Goal: Obtain resource: Download file/media

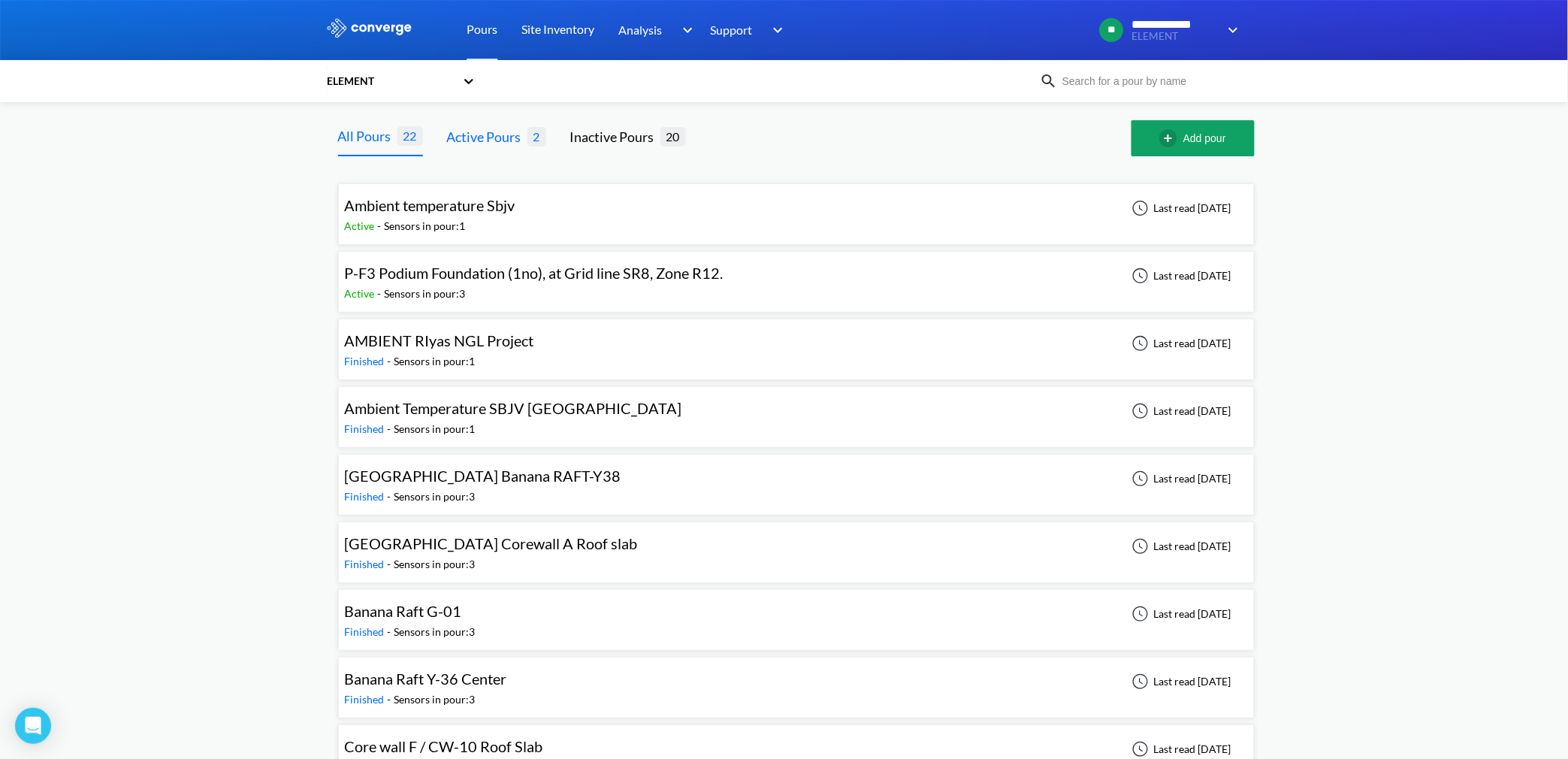
click at [501, 136] on div "Active Pours" at bounding box center [487, 136] width 80 height 21
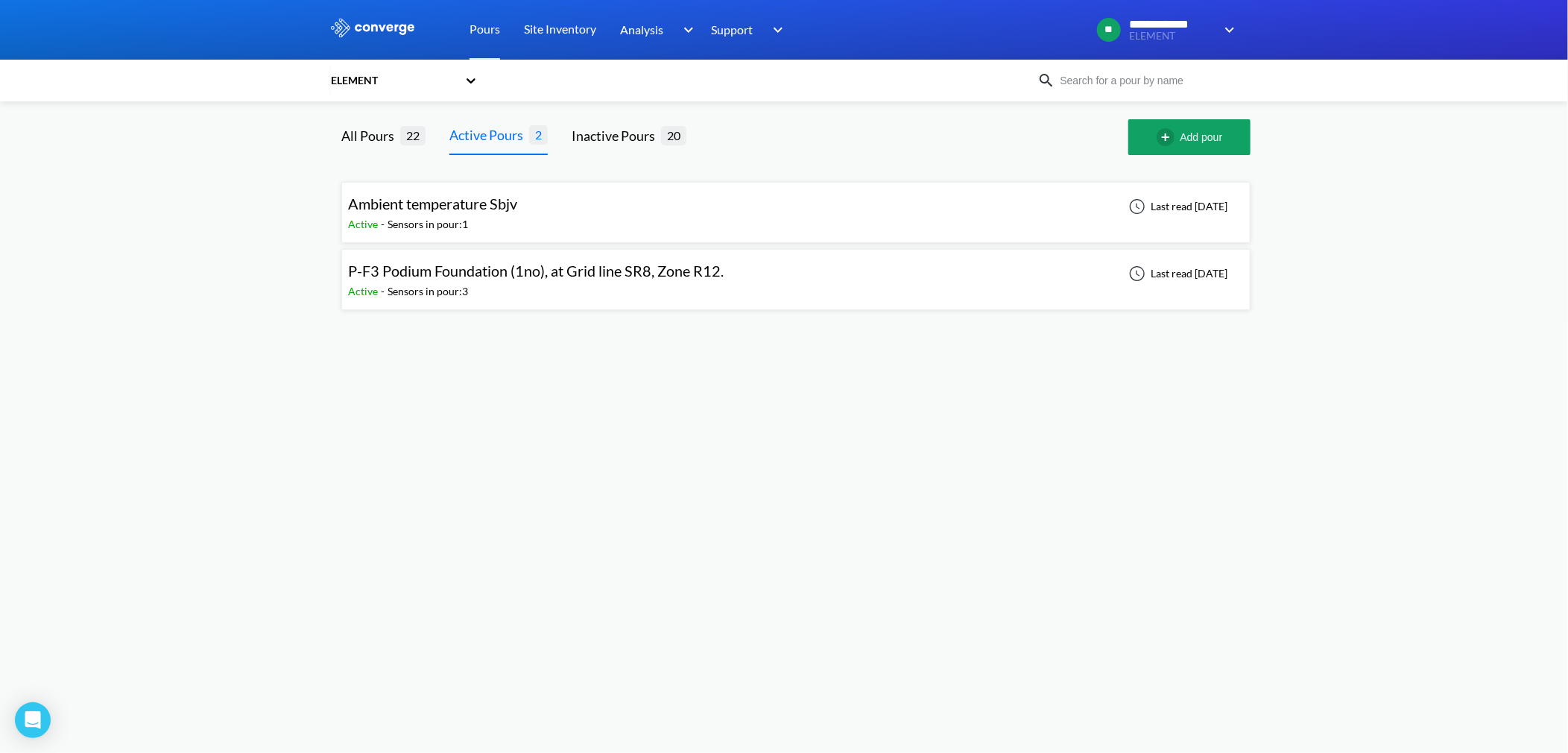
click at [559, 219] on div "Ambient temperature Sbjv Active - Sensors in pour: 1 Last read [DATE]" at bounding box center [795, 212] width 896 height 47
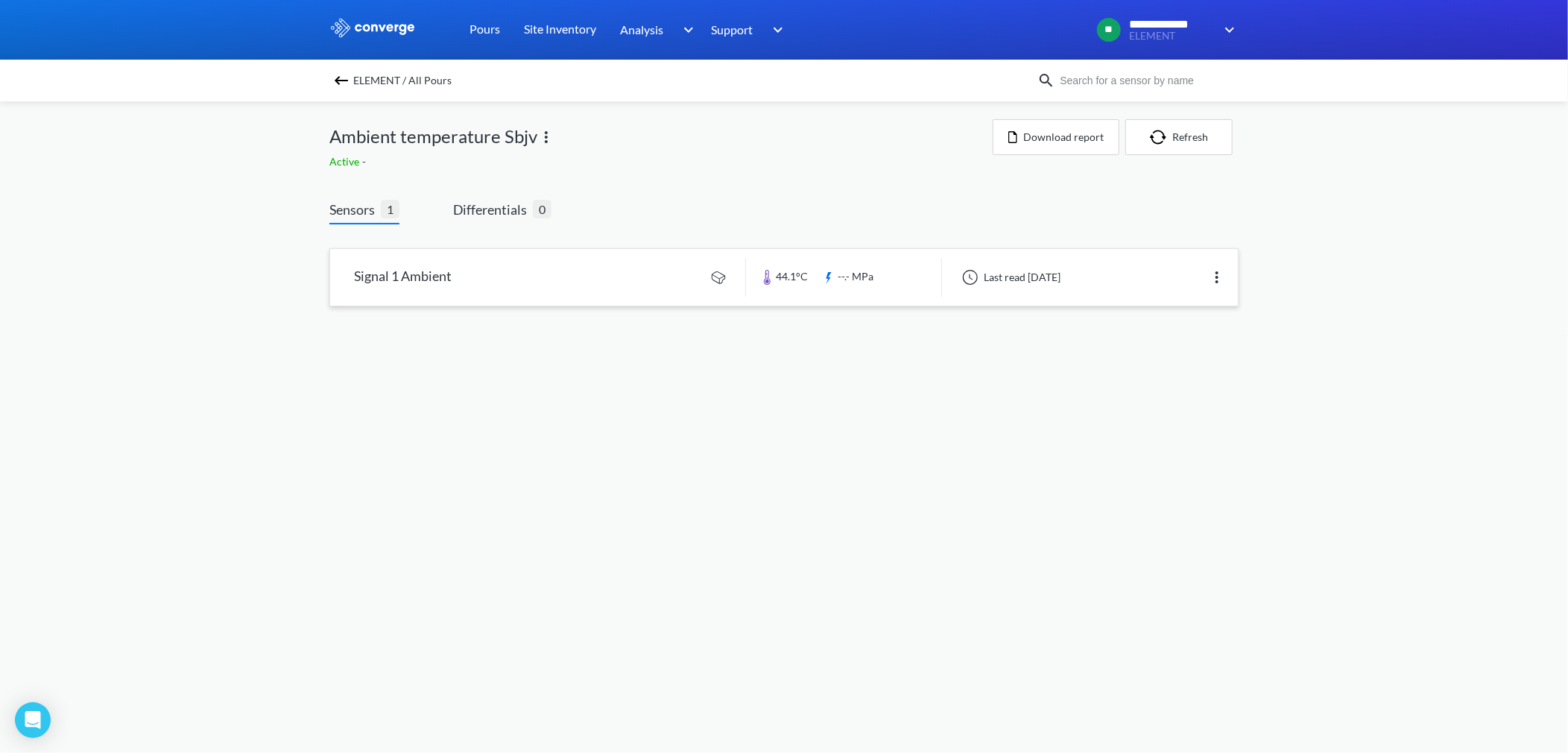
click at [659, 274] on link at bounding box center [784, 277] width 907 height 56
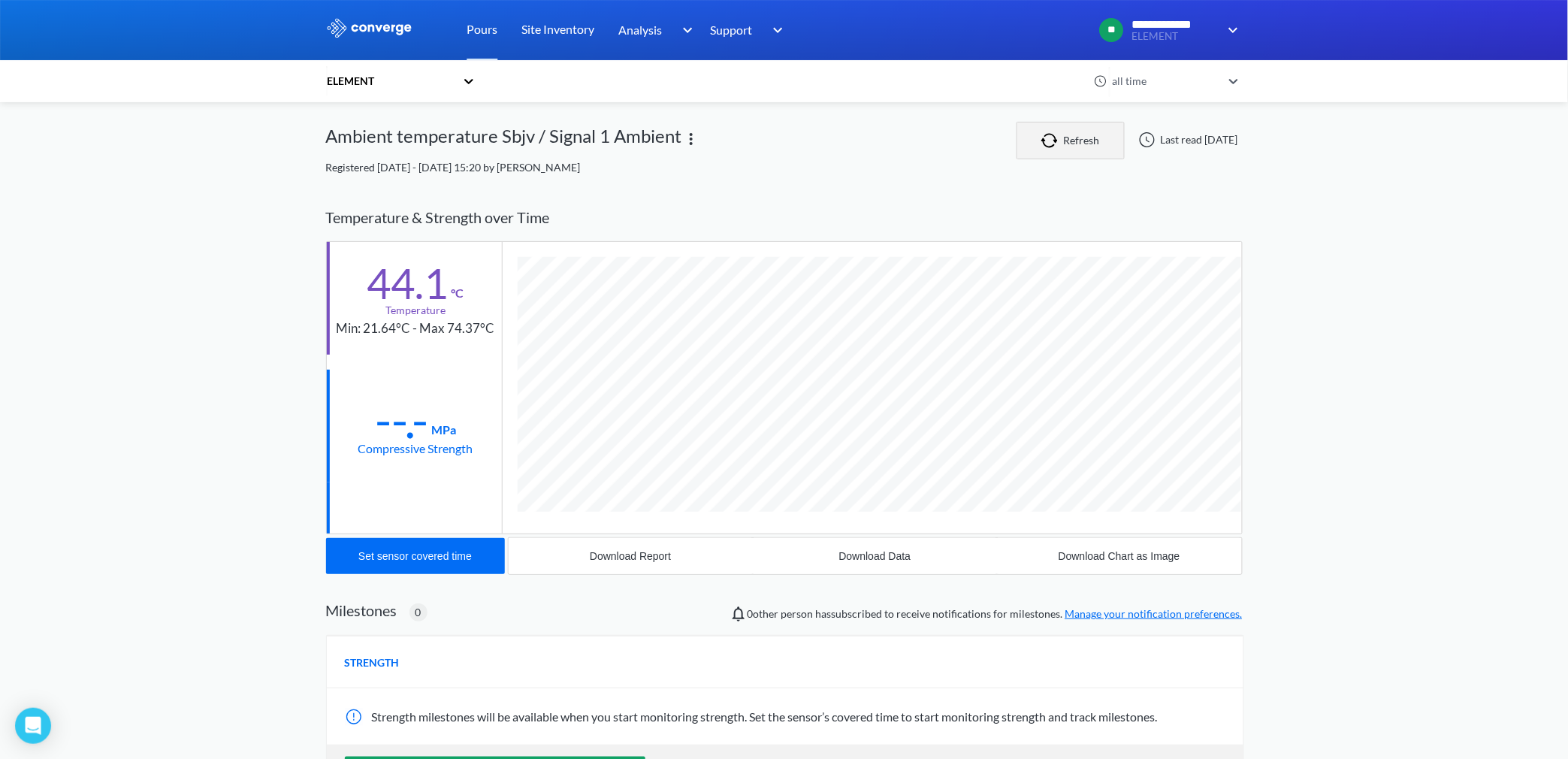
scroll to position [794, 917]
click at [1069, 138] on button "Refresh" at bounding box center [1071, 140] width 108 height 38
click at [1237, 85] on icon at bounding box center [1234, 81] width 15 height 15
click at [1237, 80] on icon at bounding box center [1234, 81] width 9 height 5
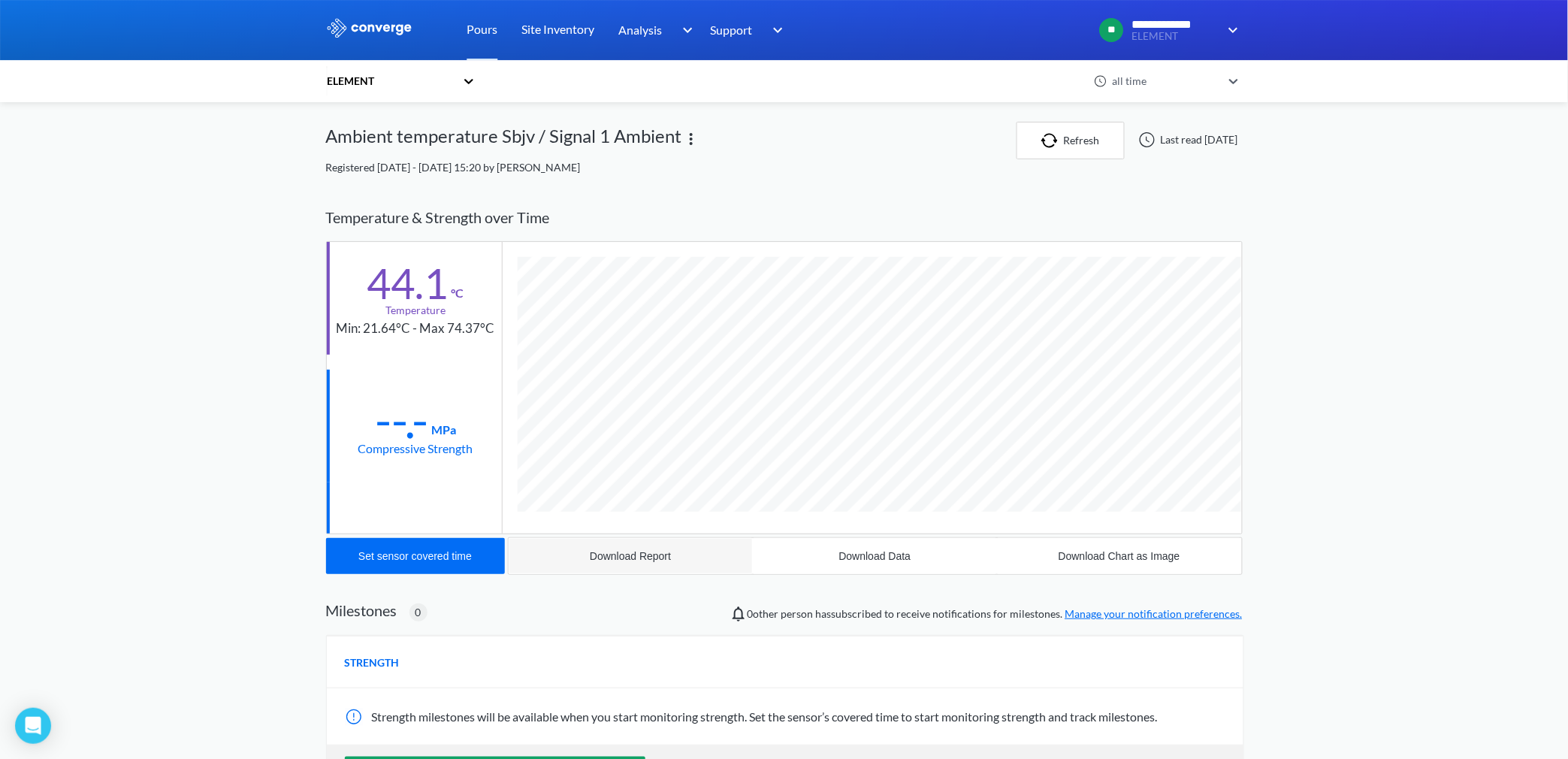
click at [619, 554] on div "Download Report" at bounding box center [630, 556] width 81 height 12
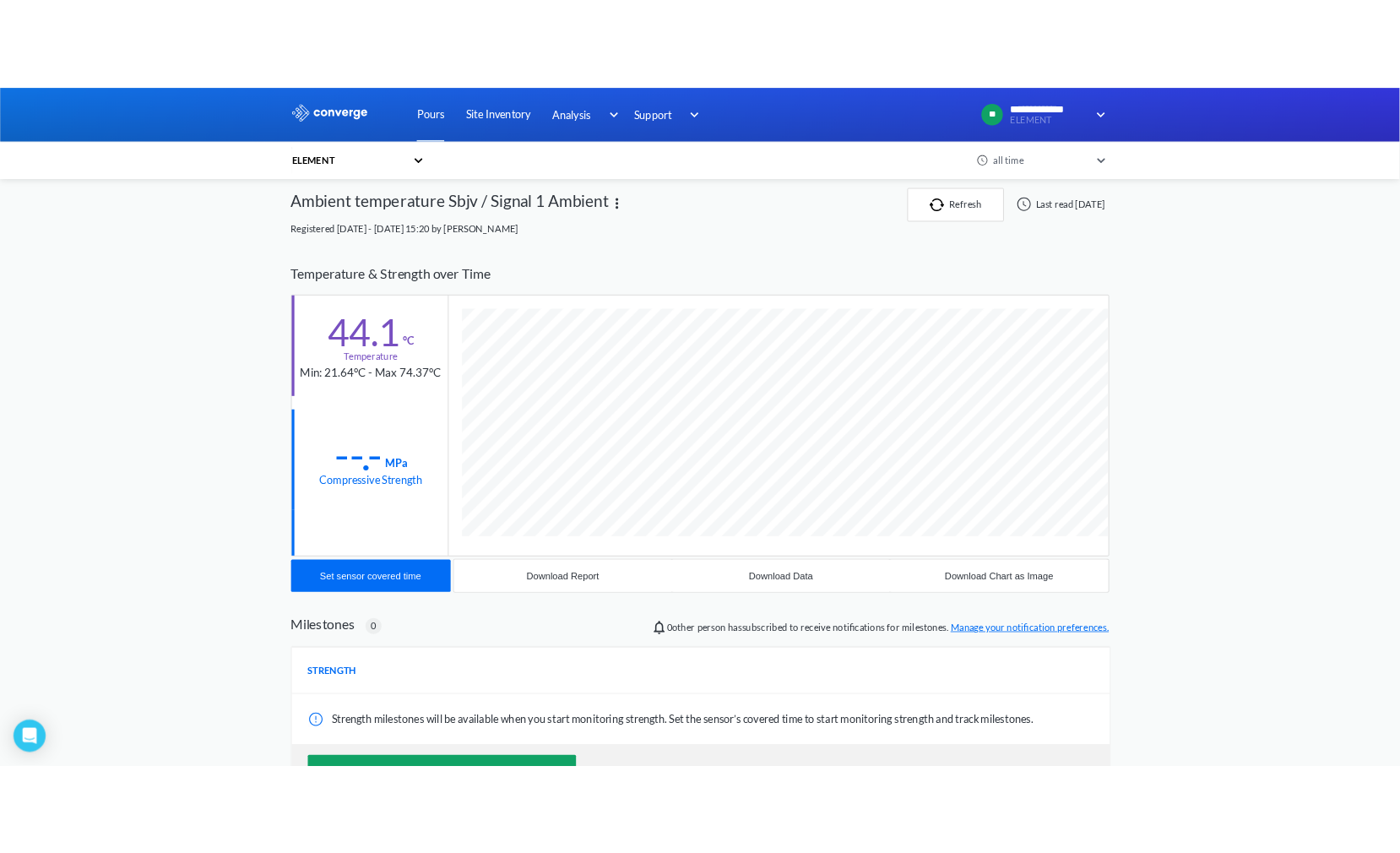
scroll to position [0, 0]
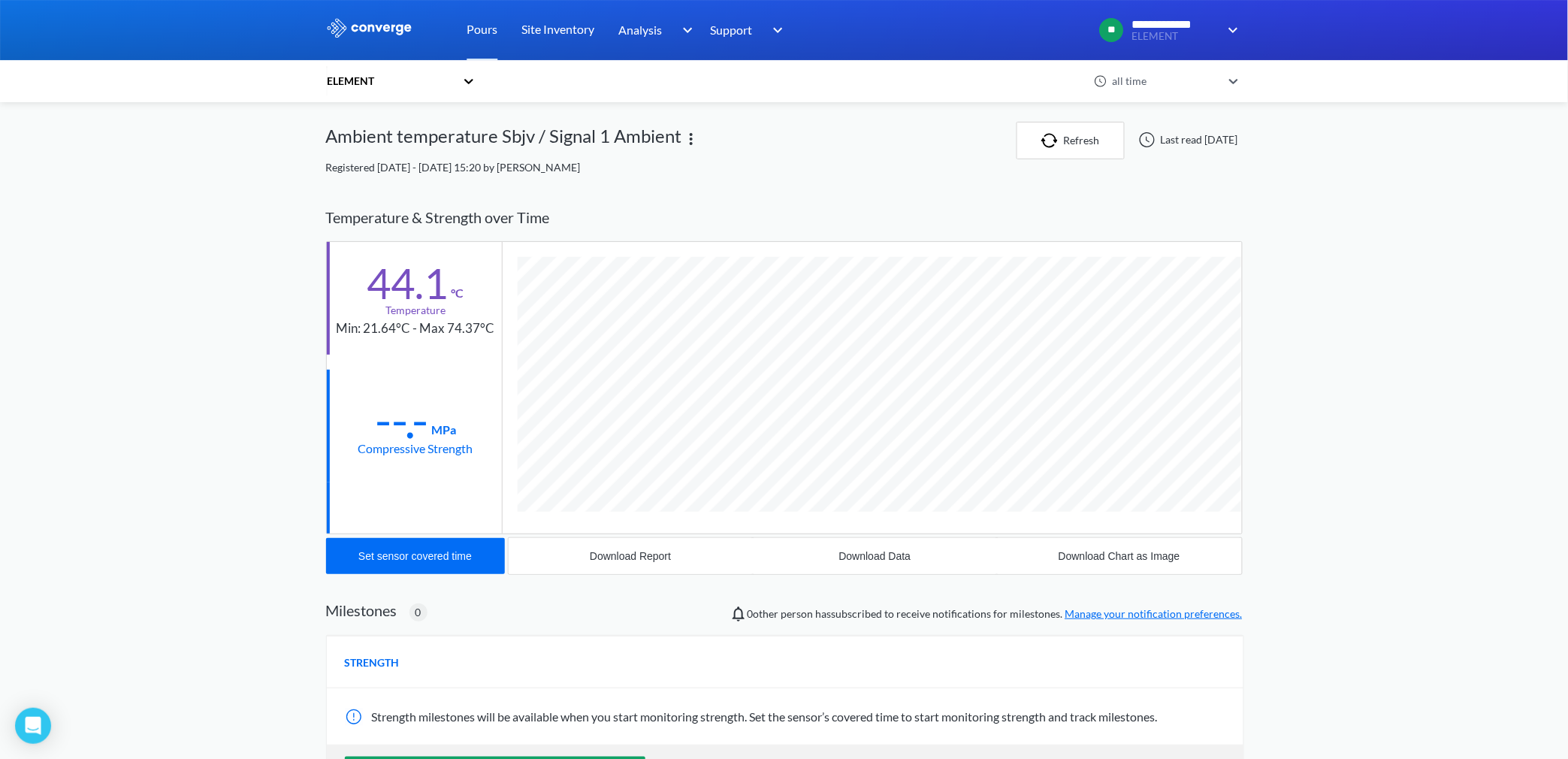
click at [476, 81] on icon at bounding box center [469, 81] width 15 height 15
click at [827, 155] on div "Ambient temperature Sbjv / Signal 1 Ambient" at bounding box center [671, 140] width 691 height 38
click at [461, 80] on div "ELEMENT" at bounding box center [394, 80] width 136 height 34
click at [412, 117] on div "[GEOGRAPHIC_DATA]" at bounding box center [402, 121] width 151 height 28
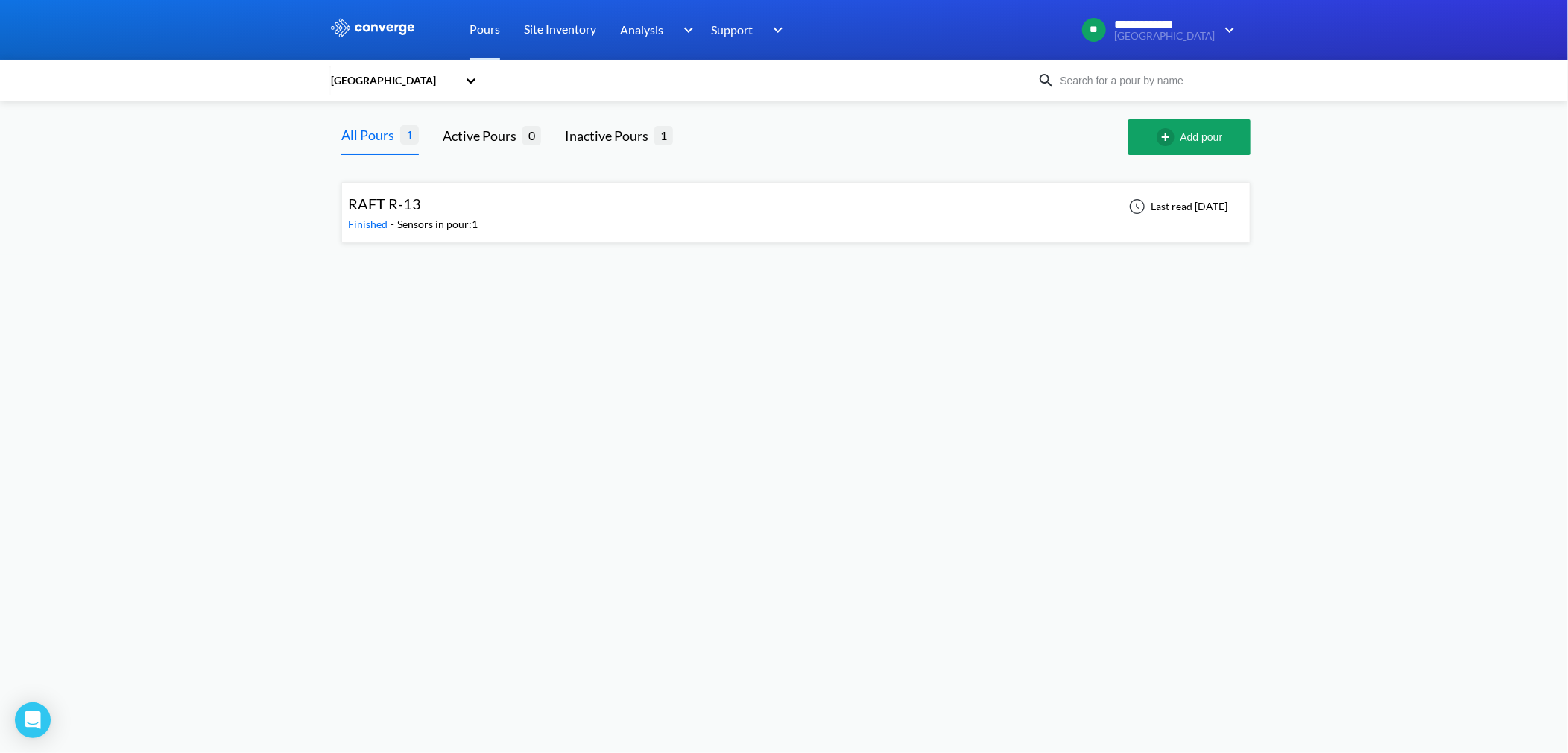
click at [492, 217] on div "RAFT R-13 Finished - Sensors in pour: 1 Last read [DATE]" at bounding box center [795, 212] width 896 height 47
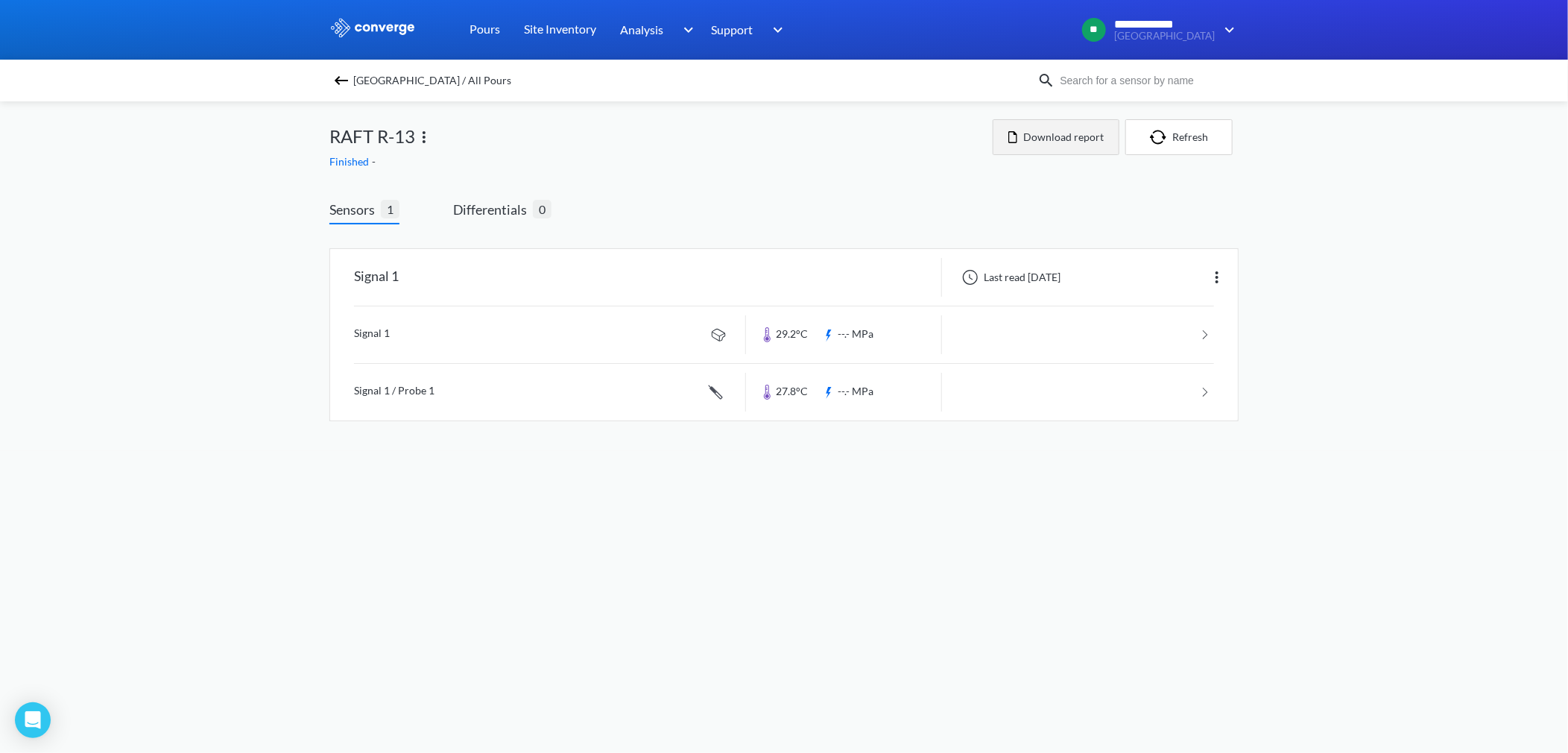
click at [1079, 136] on button "Download report" at bounding box center [1056, 137] width 127 height 36
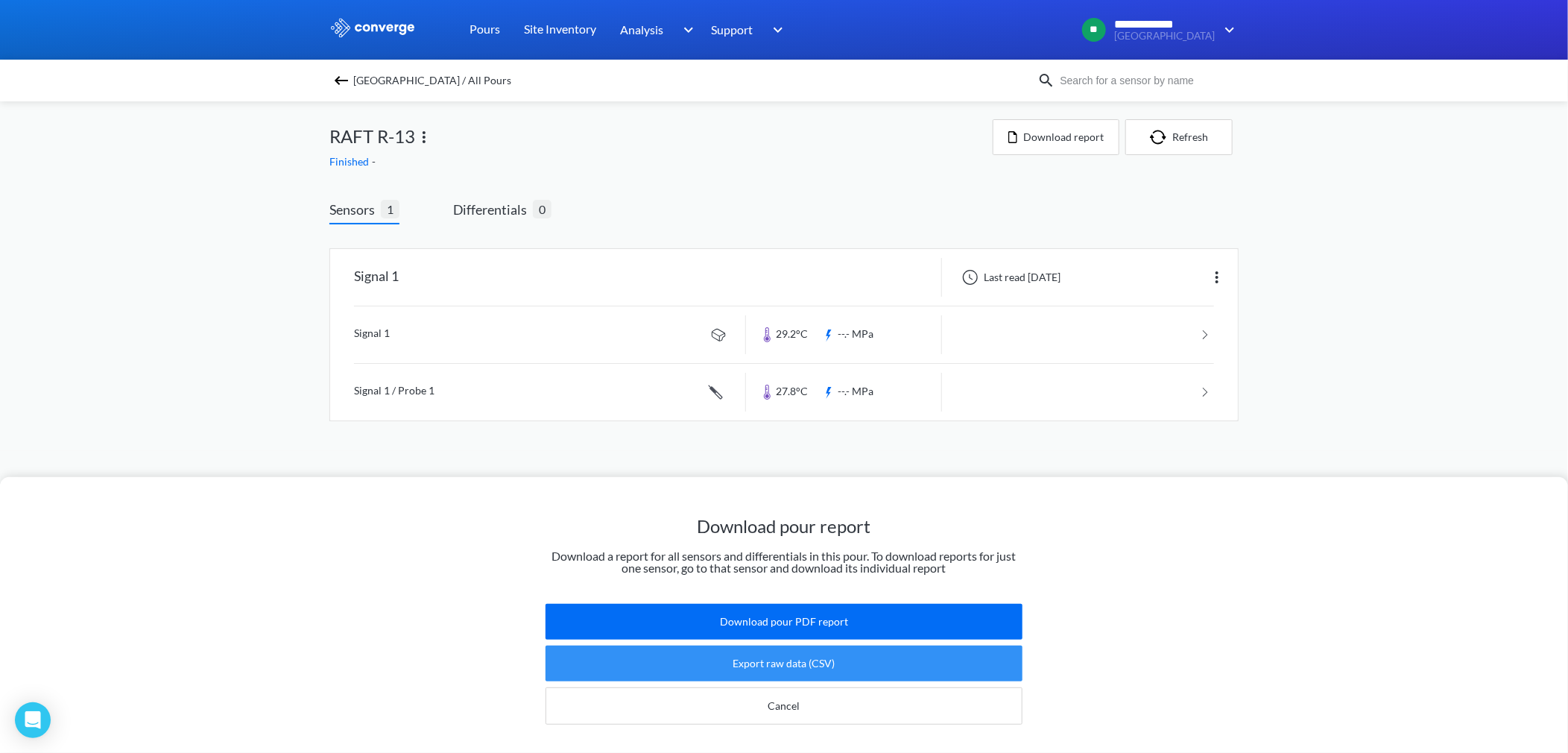
click at [761, 653] on button "Export raw data (CSV)" at bounding box center [784, 663] width 477 height 36
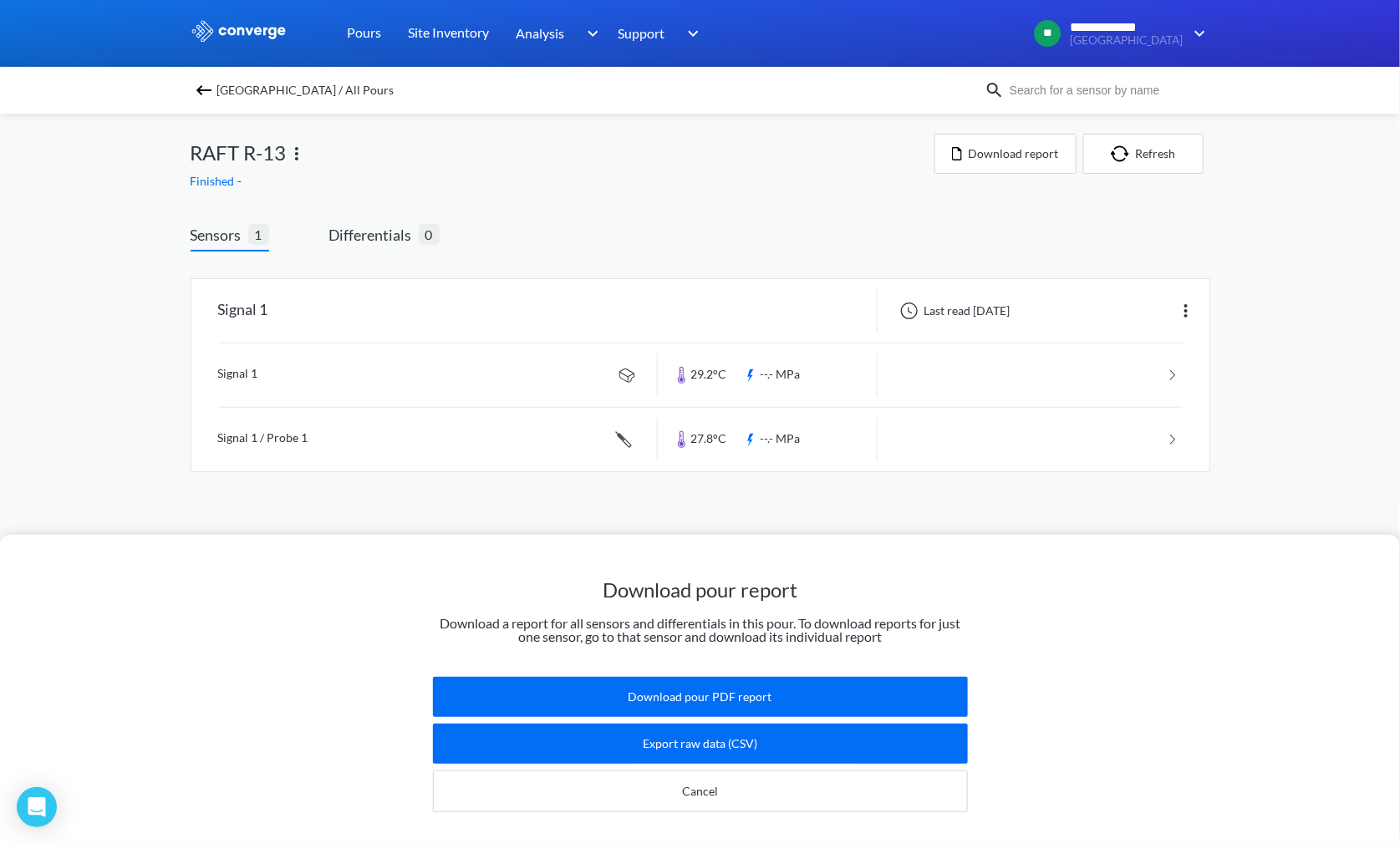
click at [1182, 304] on div "Download pour report Download a report for all sensors and differentials in thi…" at bounding box center [700, 422] width 1400 height 844
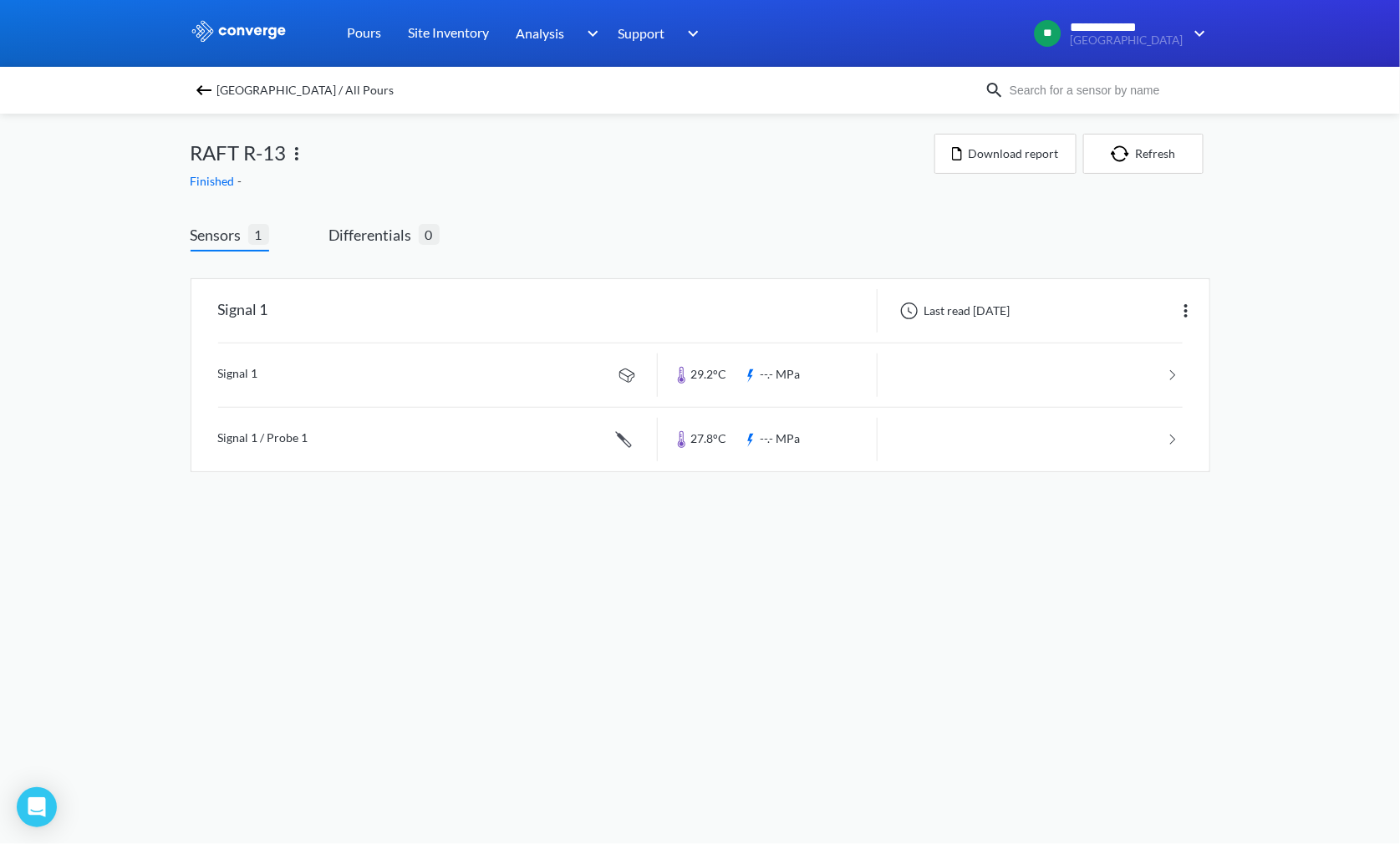
click at [1182, 304] on img at bounding box center [1186, 311] width 20 height 20
click at [197, 82] on img at bounding box center [204, 90] width 20 height 20
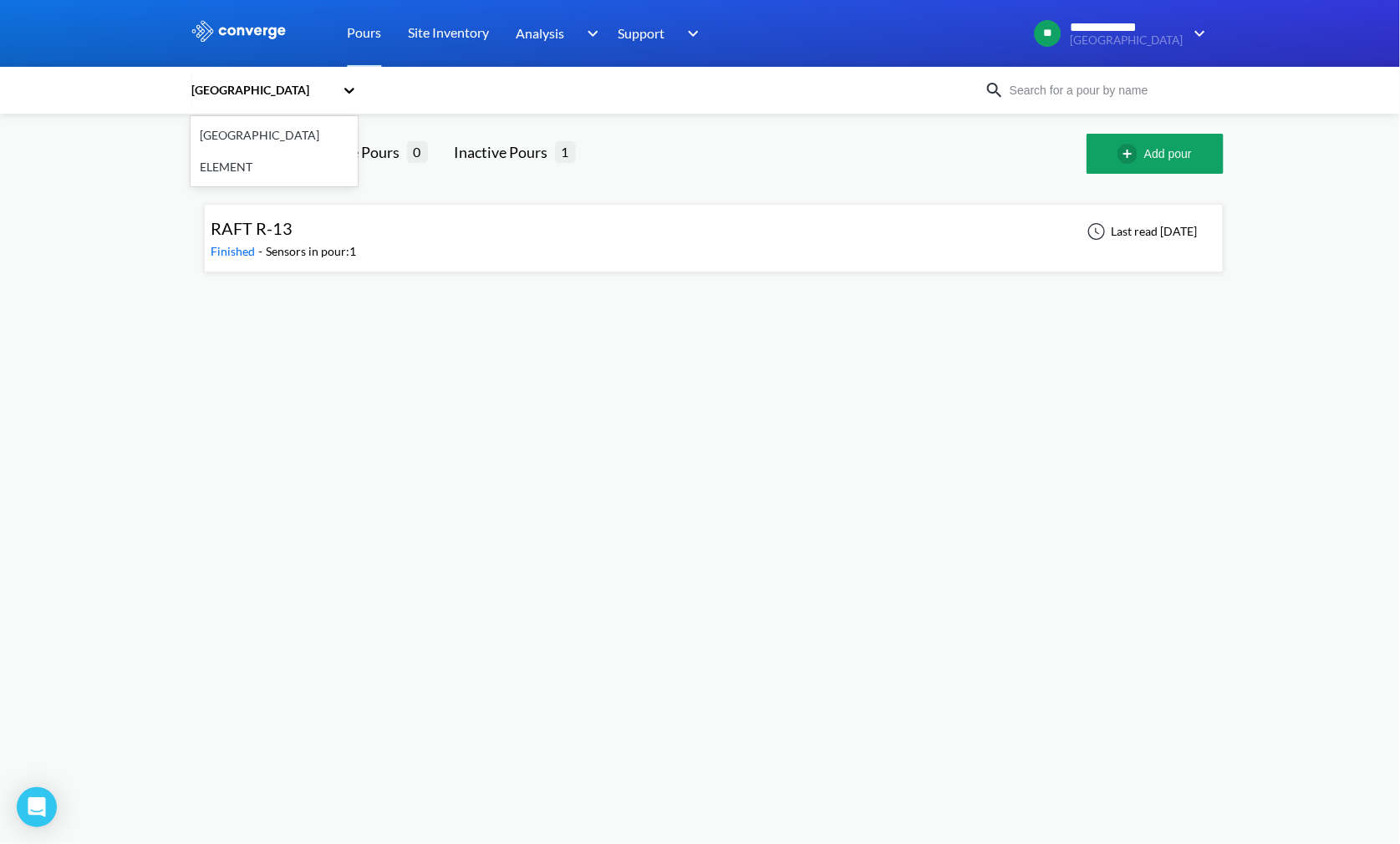
click at [344, 87] on icon at bounding box center [349, 90] width 17 height 17
click at [248, 165] on div "ELEMENT" at bounding box center [275, 167] width 168 height 32
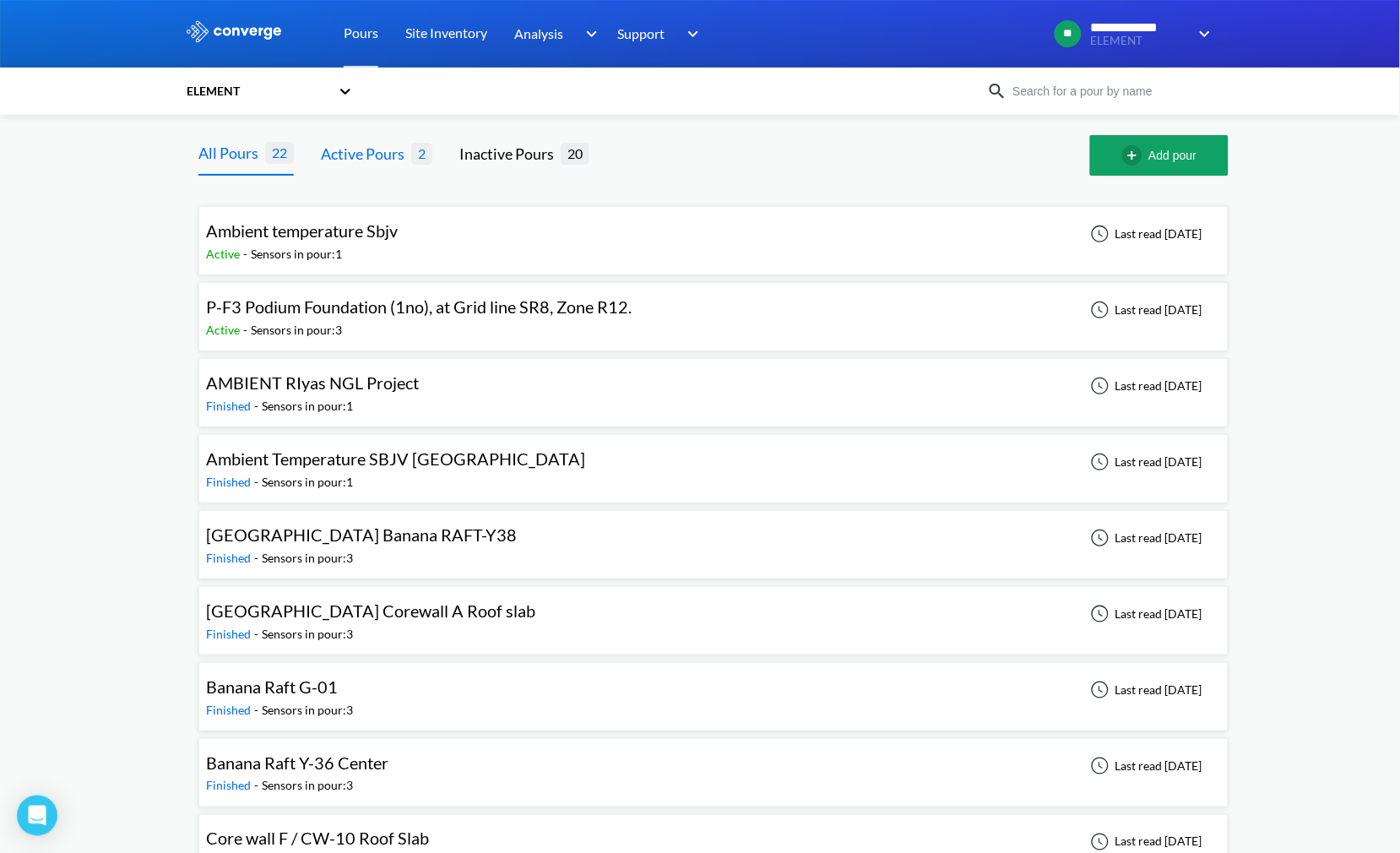
click at [368, 154] on div "Active Pours" at bounding box center [366, 153] width 90 height 24
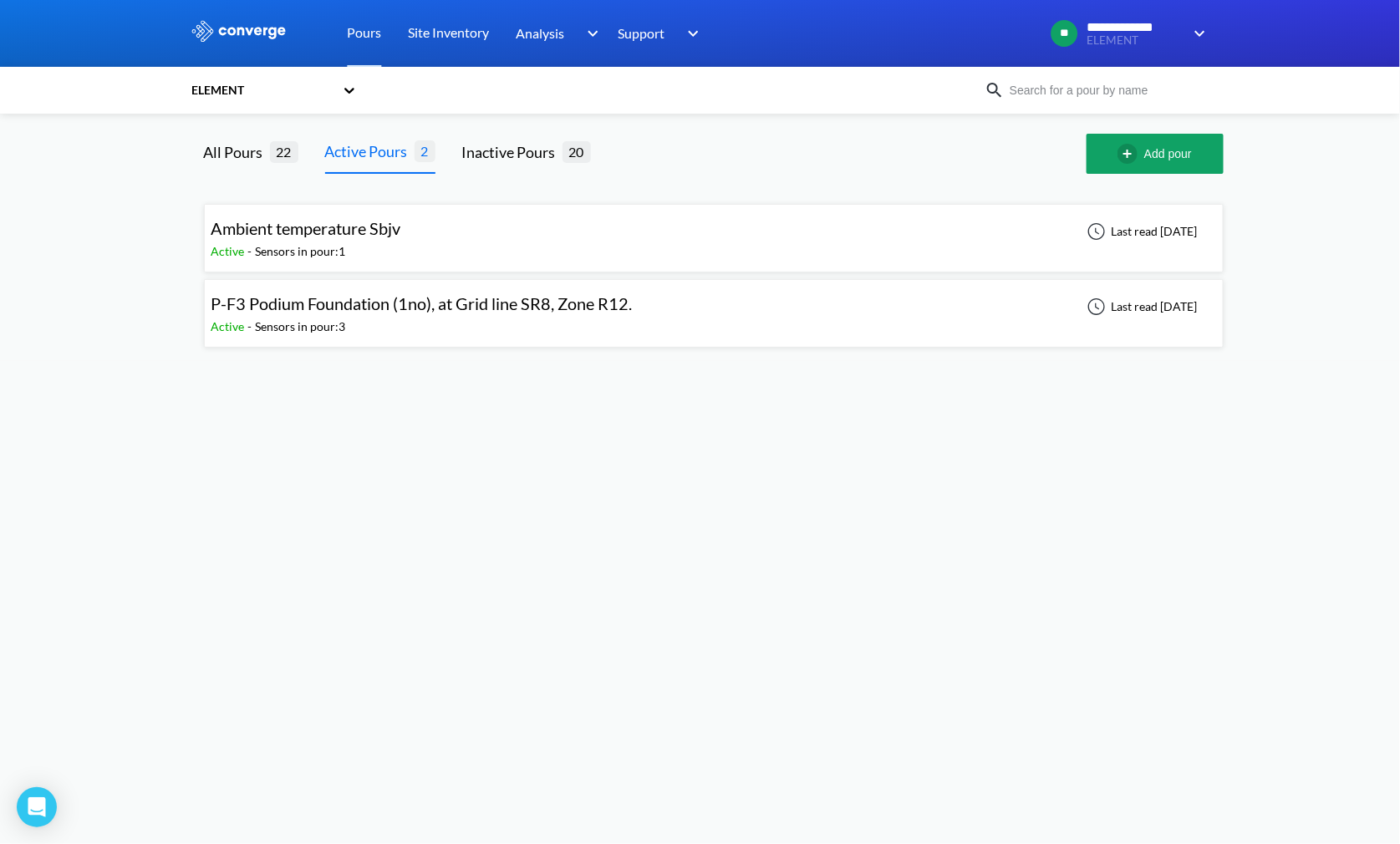
click at [335, 234] on span "Ambient temperature Sbjv" at bounding box center [306, 228] width 190 height 20
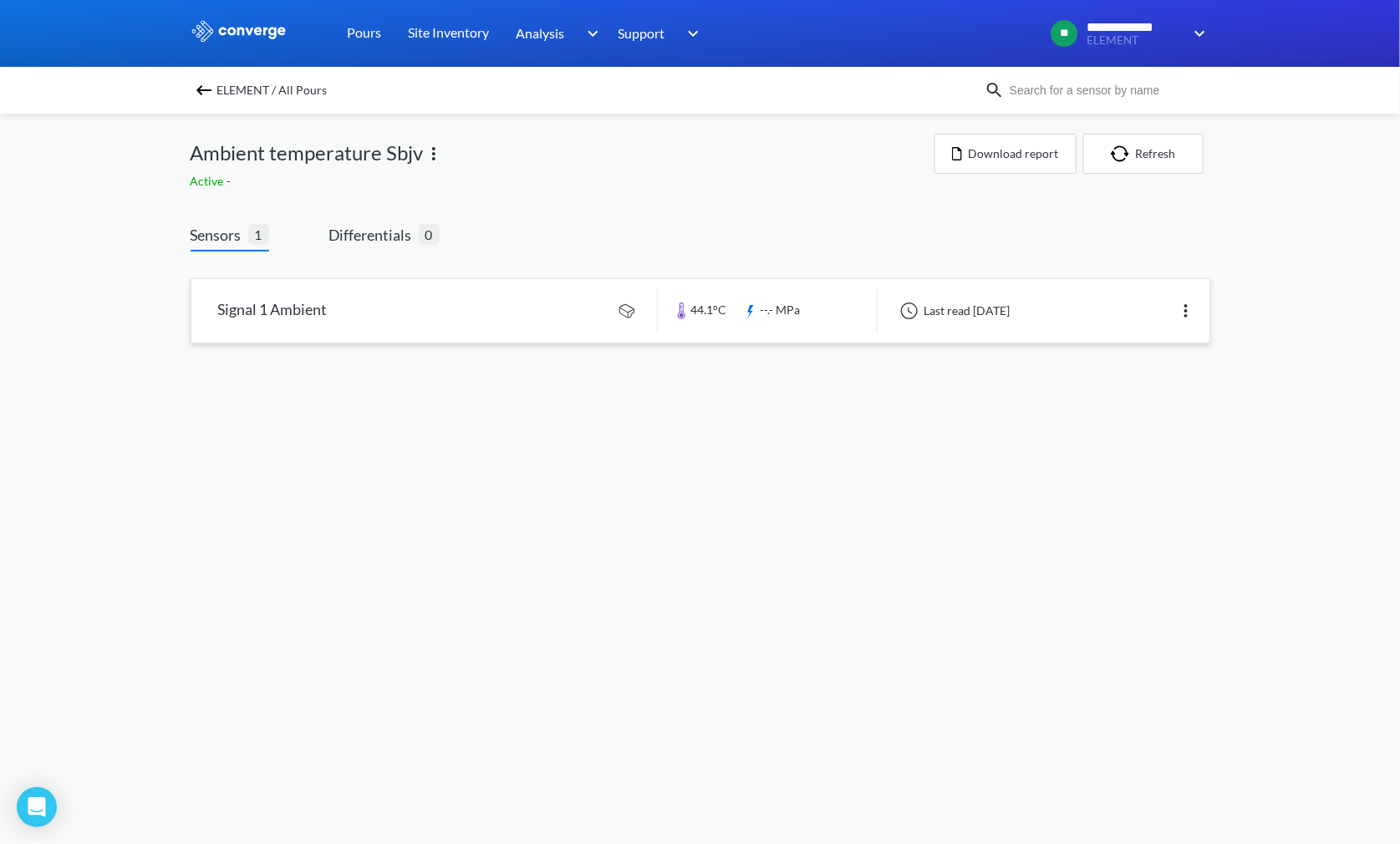
click at [505, 317] on link at bounding box center [700, 311] width 1017 height 63
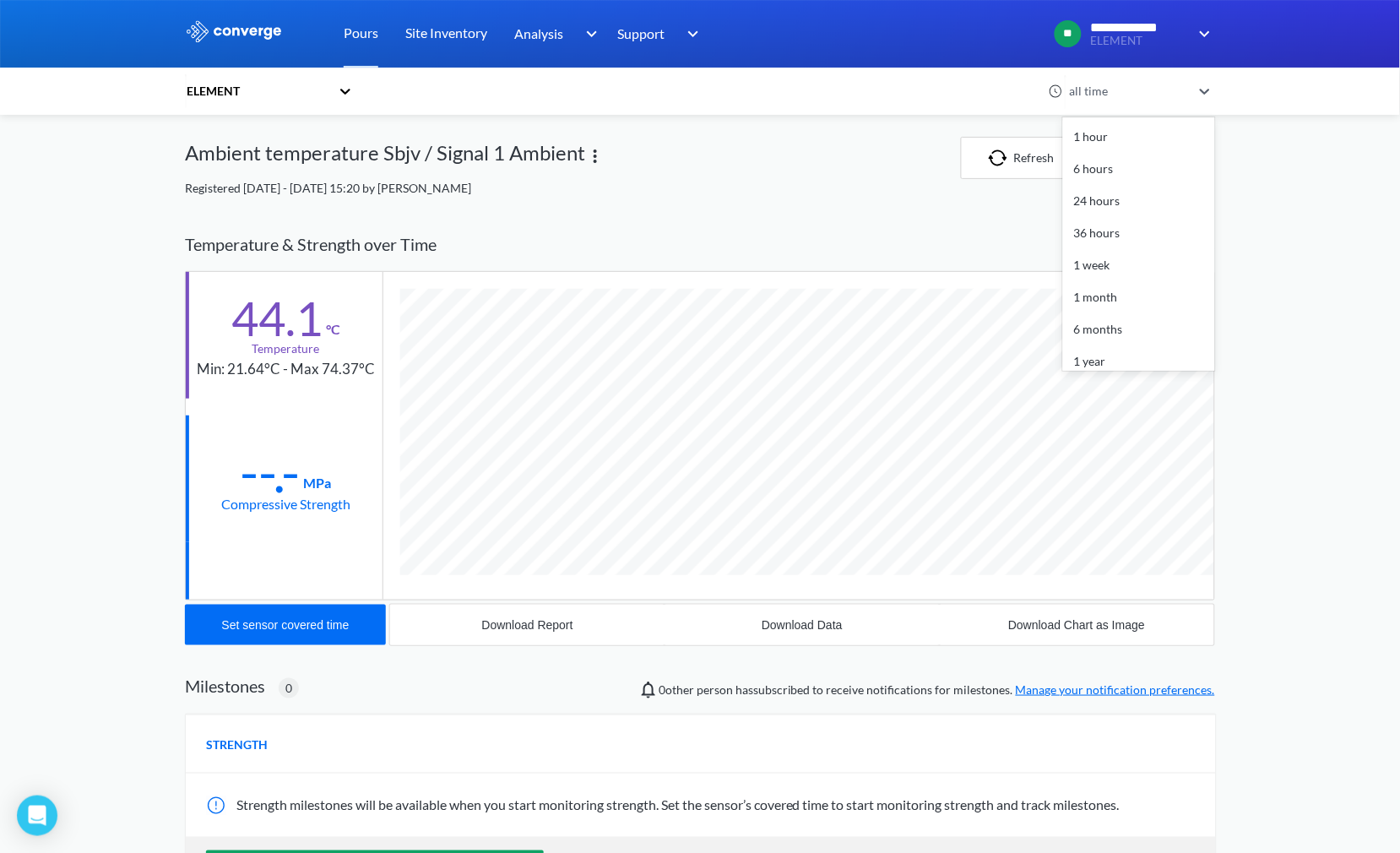
click at [1209, 83] on icon at bounding box center [1205, 91] width 17 height 17
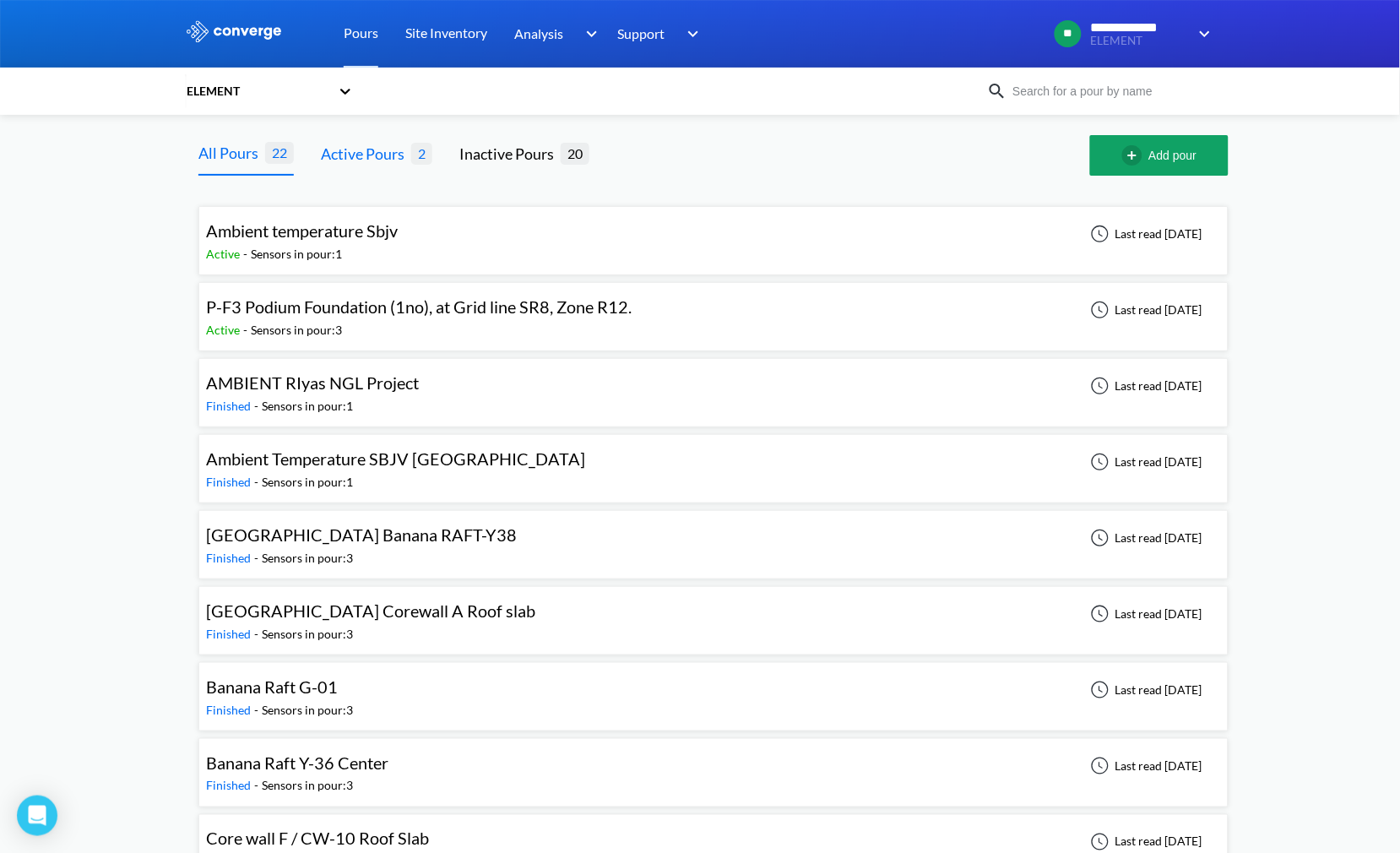
click at [370, 158] on div "Active Pours" at bounding box center [366, 153] width 90 height 24
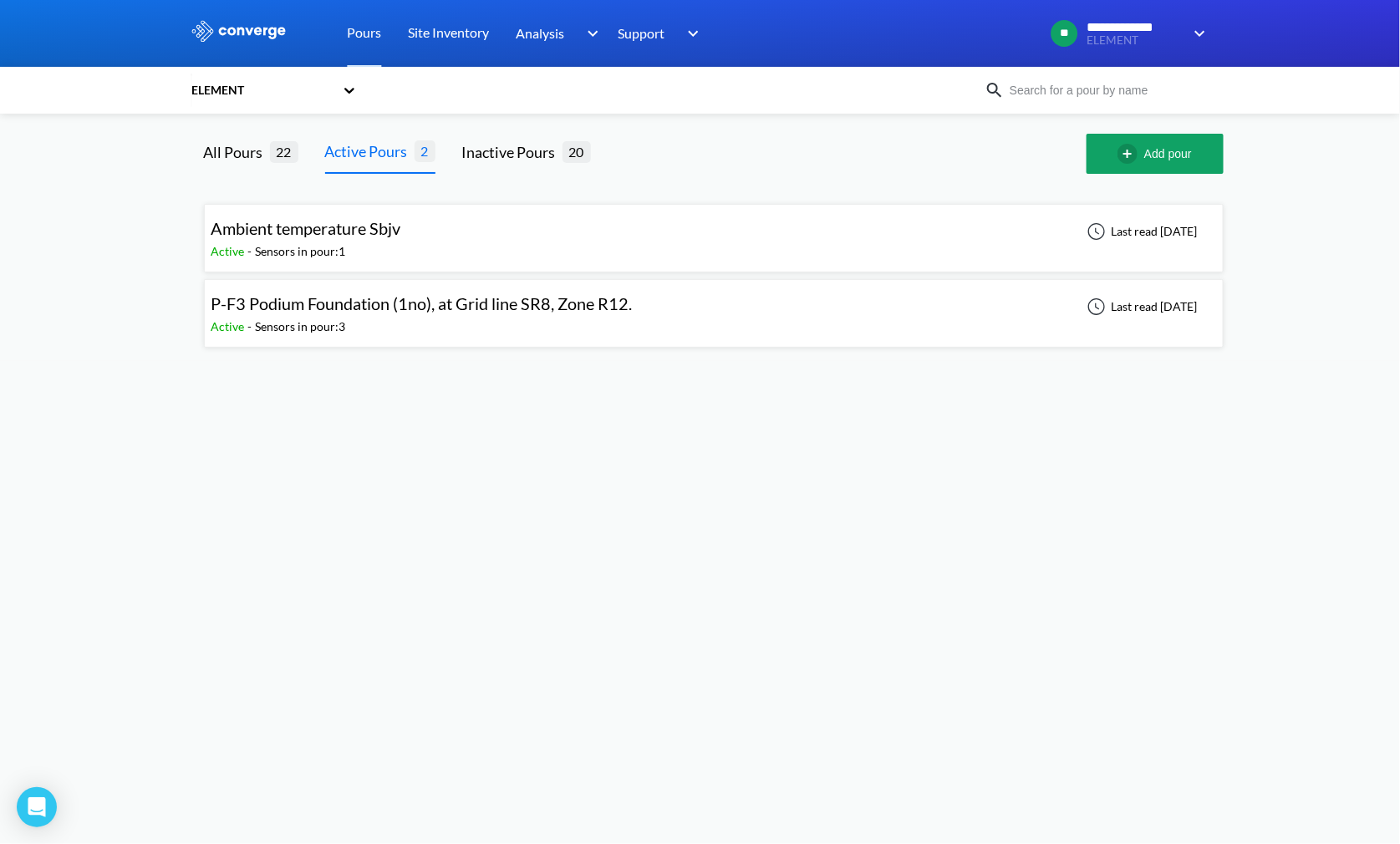
click at [410, 318] on div "Active - Sensors in pour: 3" at bounding box center [425, 327] width 429 height 19
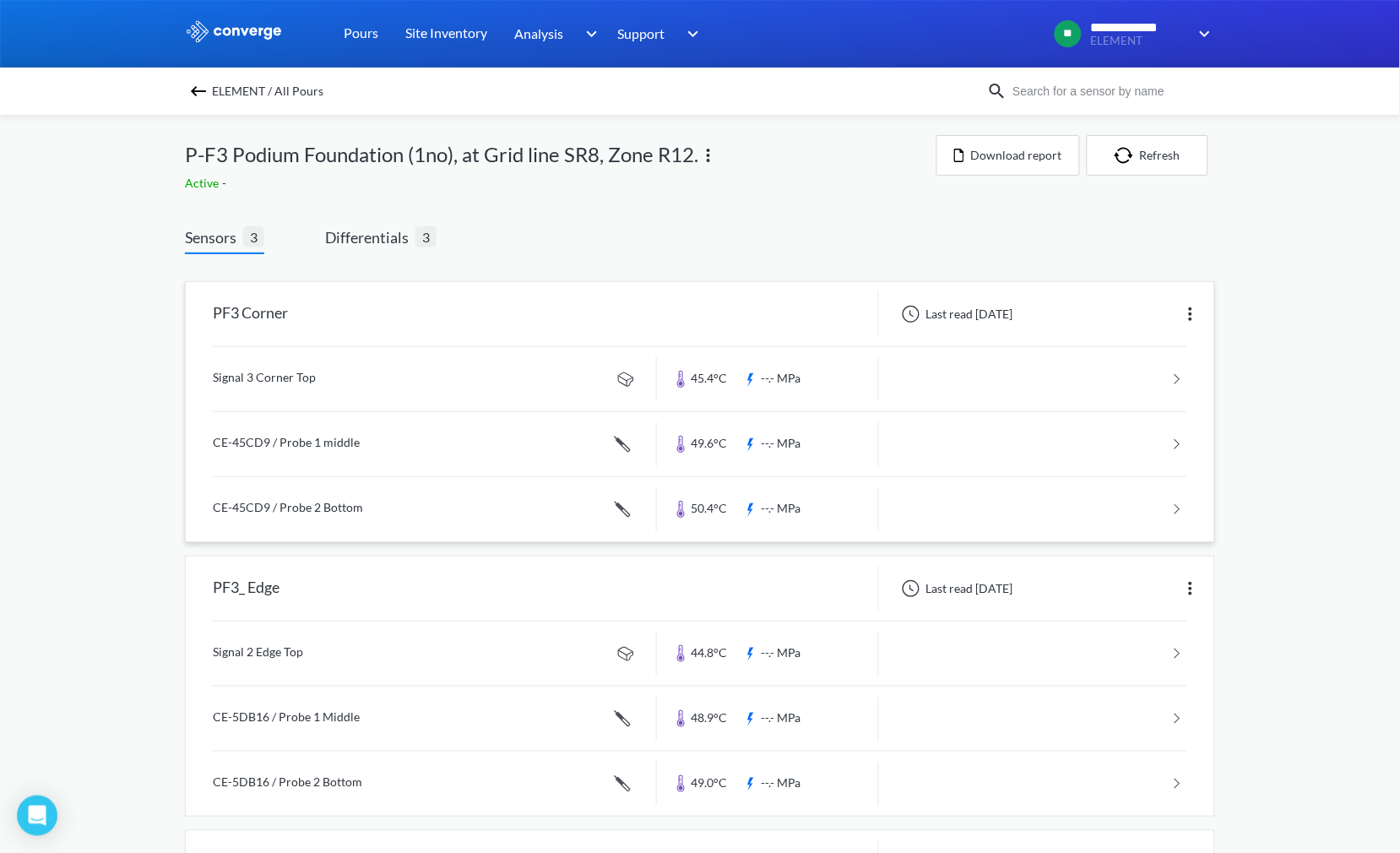
click at [1189, 312] on img at bounding box center [1191, 314] width 21 height 21
click at [1235, 319] on div "**********" at bounding box center [700, 562] width 1400 height 1125
click at [1027, 157] on button "Download report" at bounding box center [1009, 155] width 144 height 40
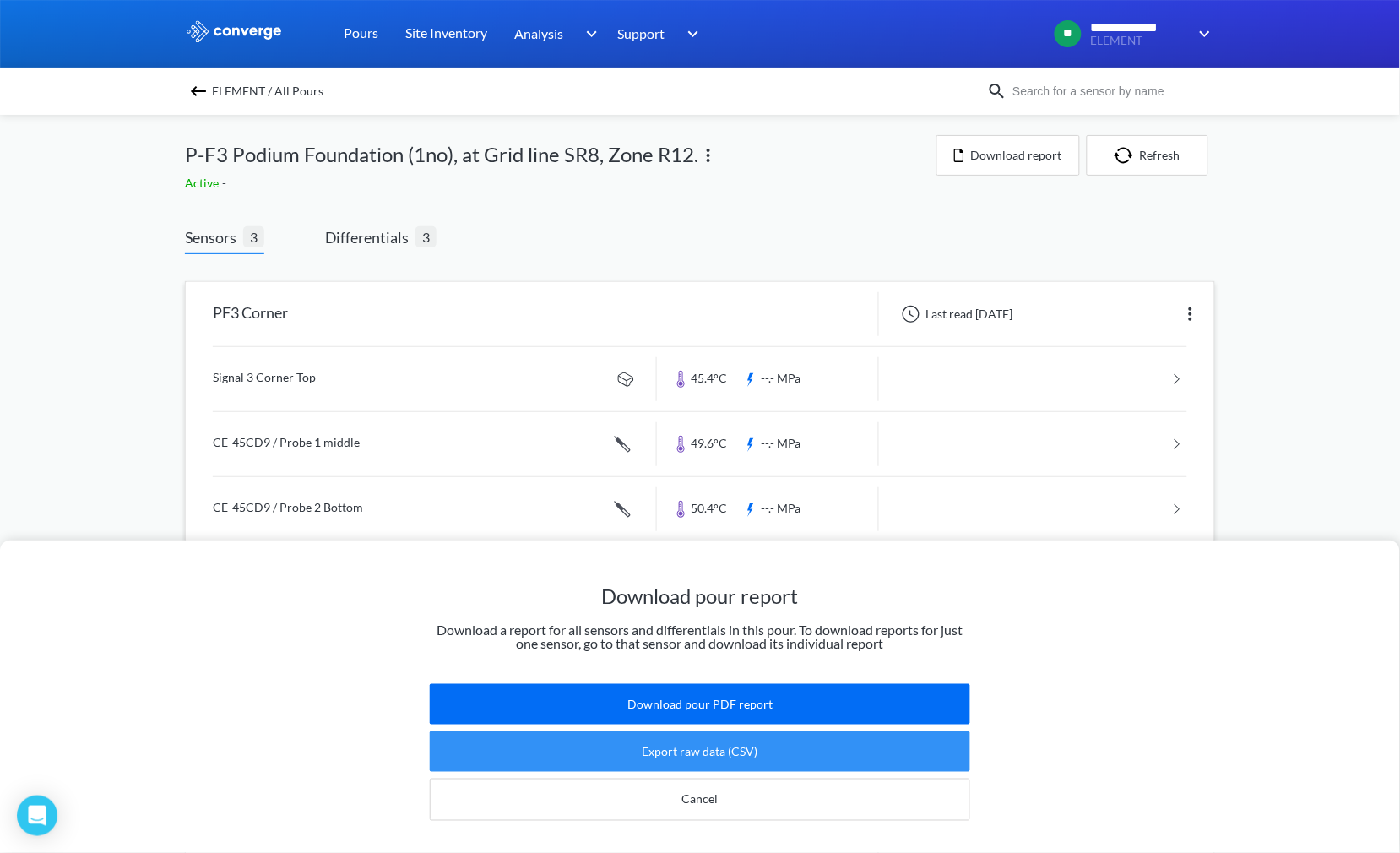
click at [745, 731] on button "Export raw data (CSV)" at bounding box center [700, 750] width 541 height 40
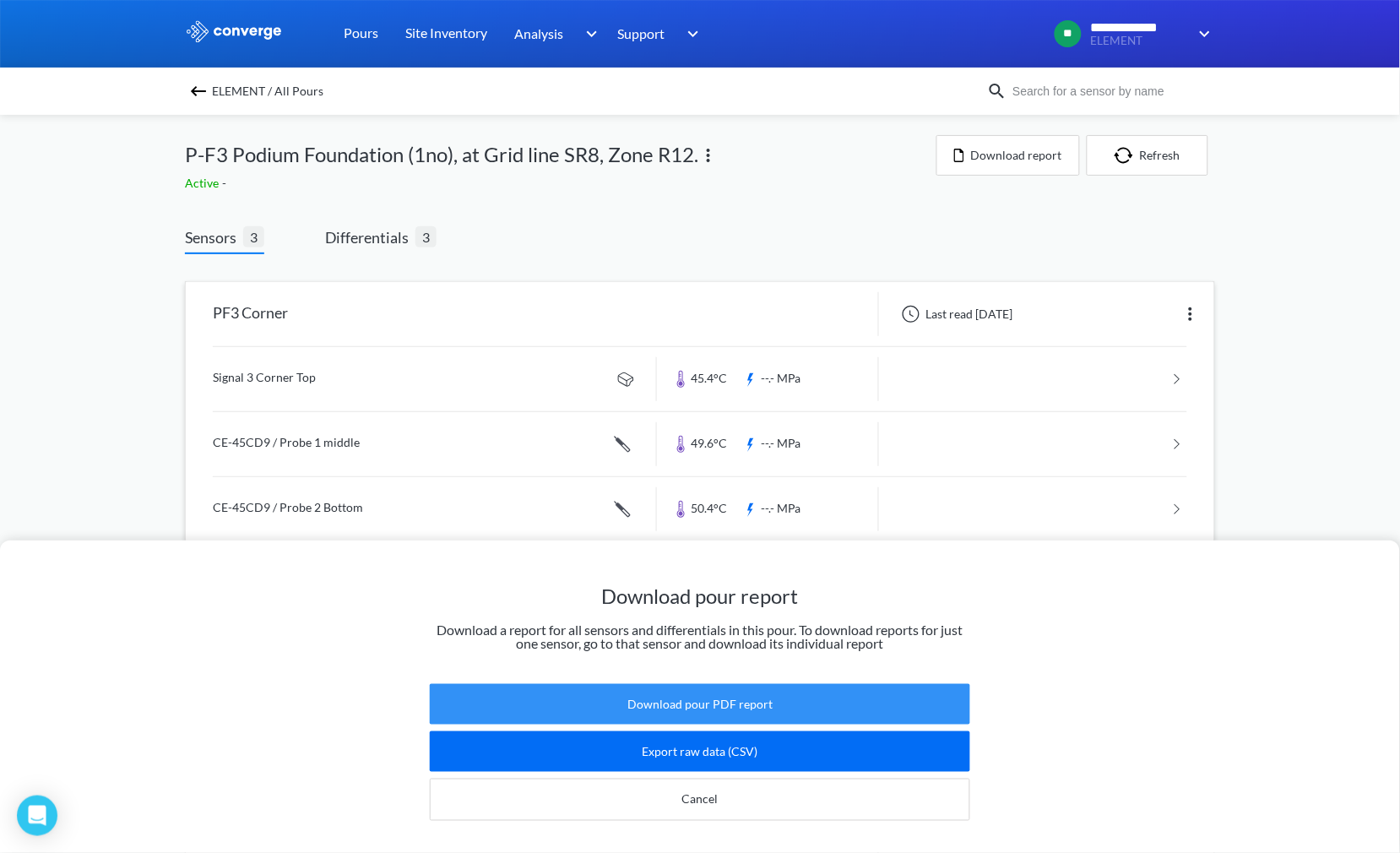
click at [707, 687] on button "Download pour PDF report" at bounding box center [700, 703] width 541 height 40
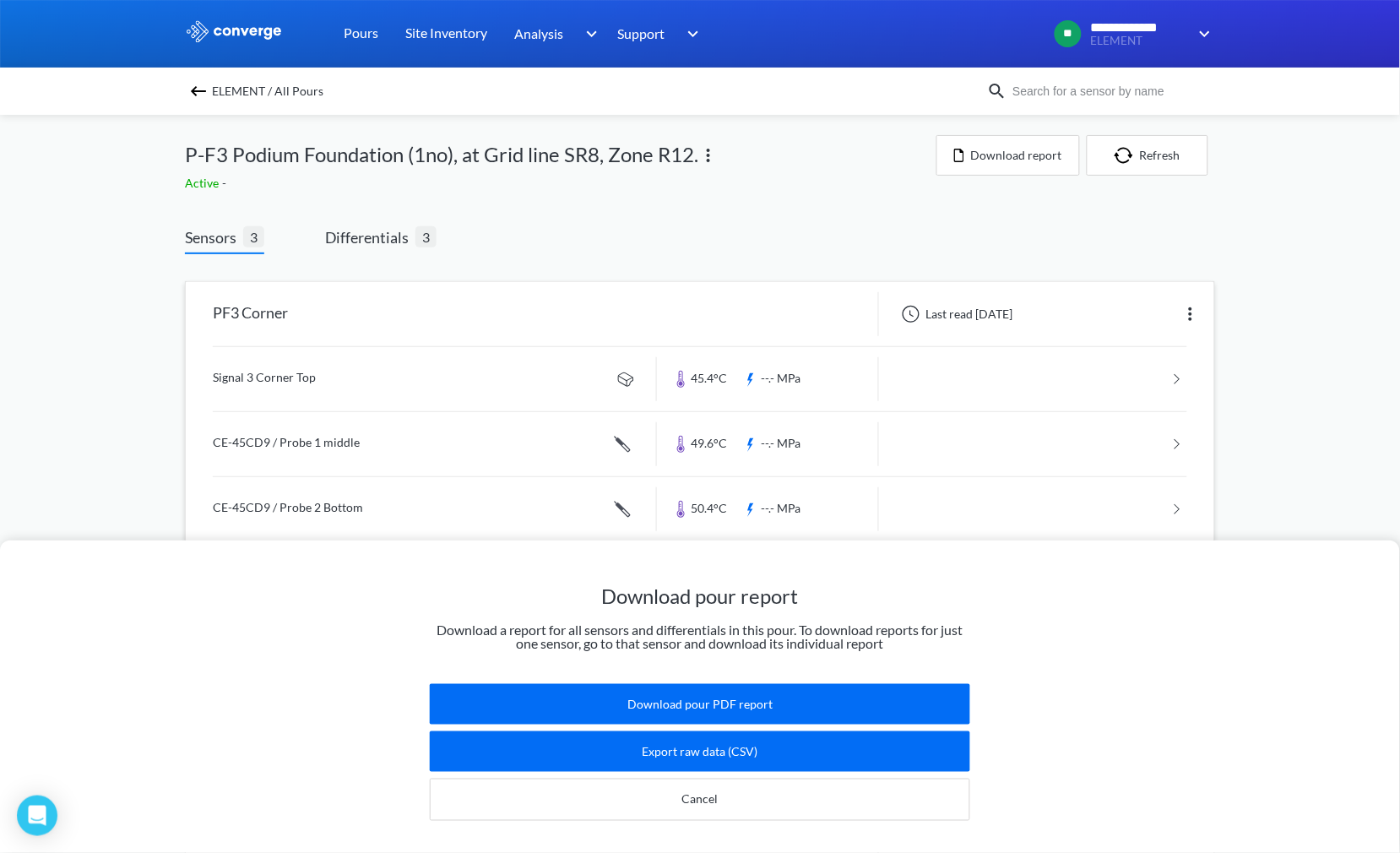
click at [377, 230] on div "Download pour report Download a report for all sensors and differentials in thi…" at bounding box center [700, 426] width 1400 height 853
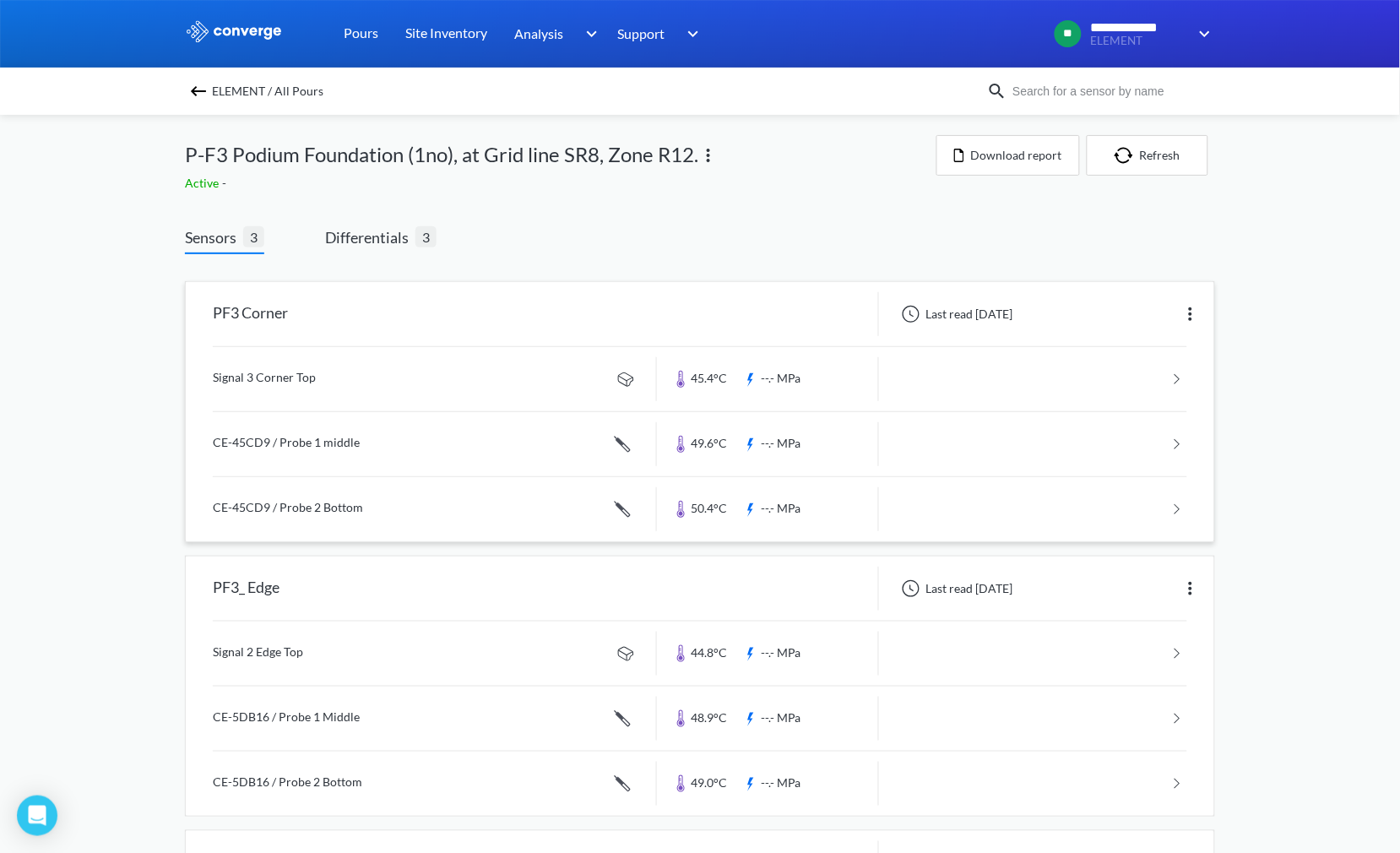
click at [218, 231] on span "Sensors" at bounding box center [215, 237] width 58 height 24
click at [386, 237] on span "Differentials" at bounding box center [371, 237] width 90 height 24
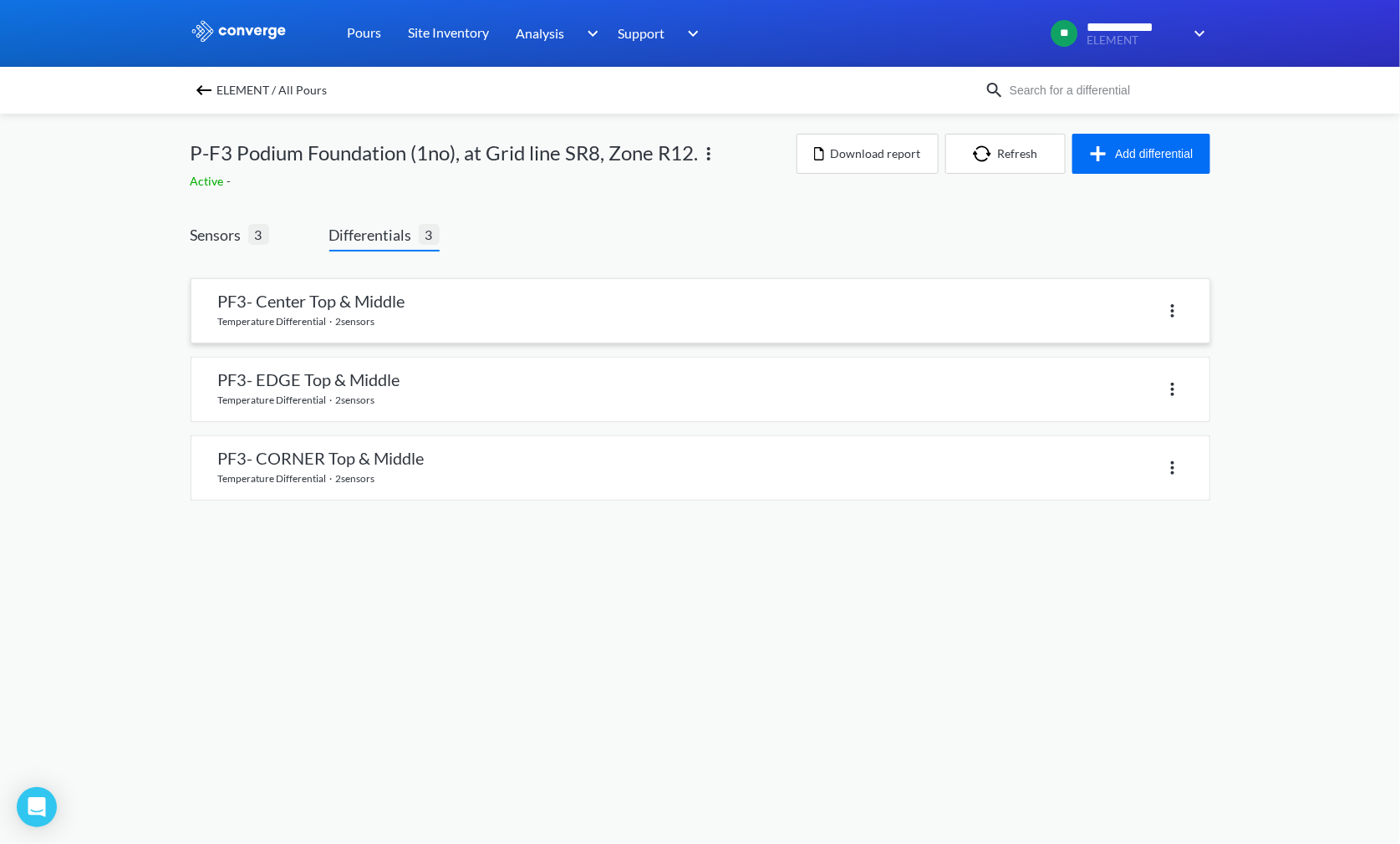
click at [397, 298] on link at bounding box center [700, 311] width 1017 height 63
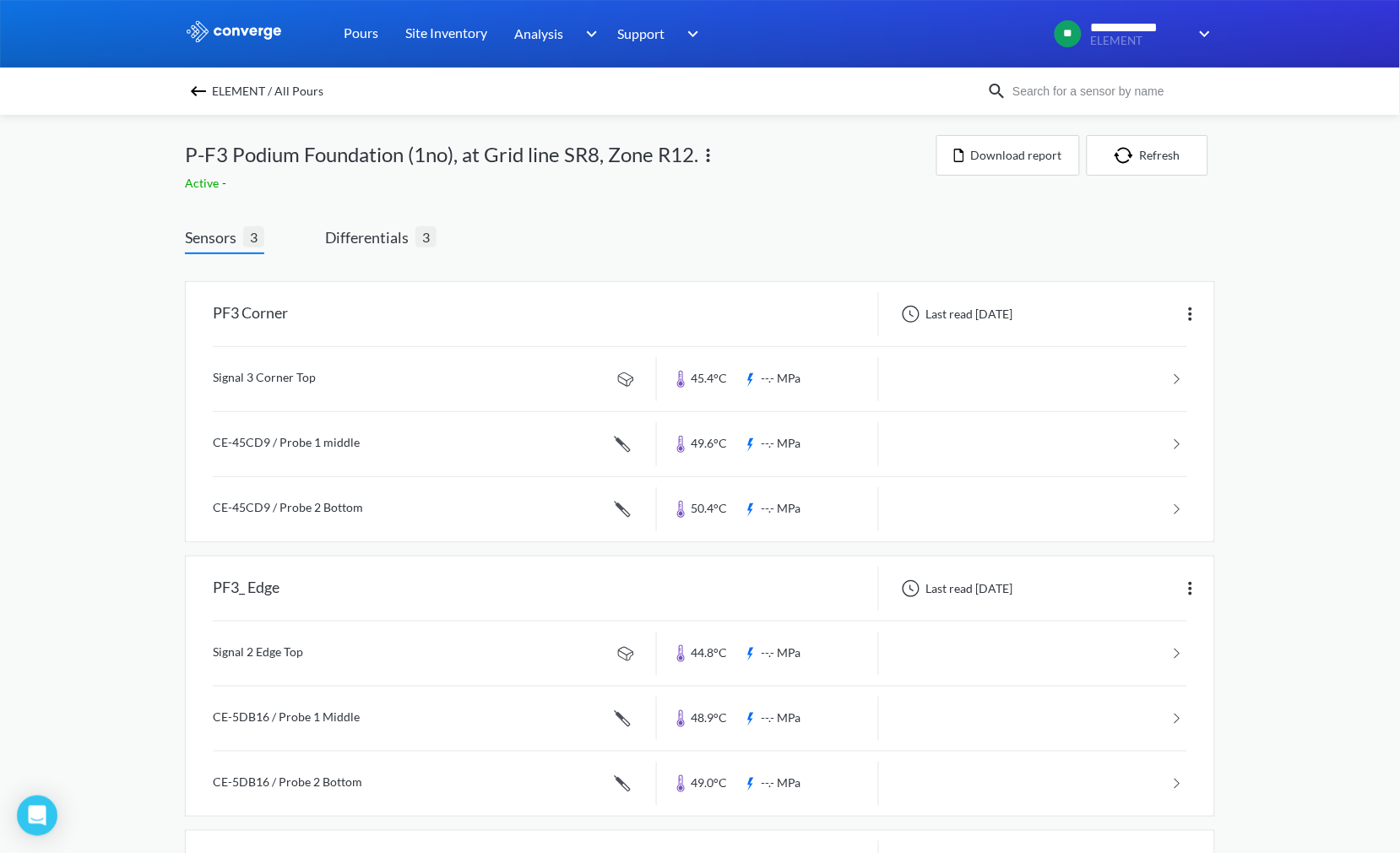
click at [209, 86] on img at bounding box center [199, 91] width 21 height 21
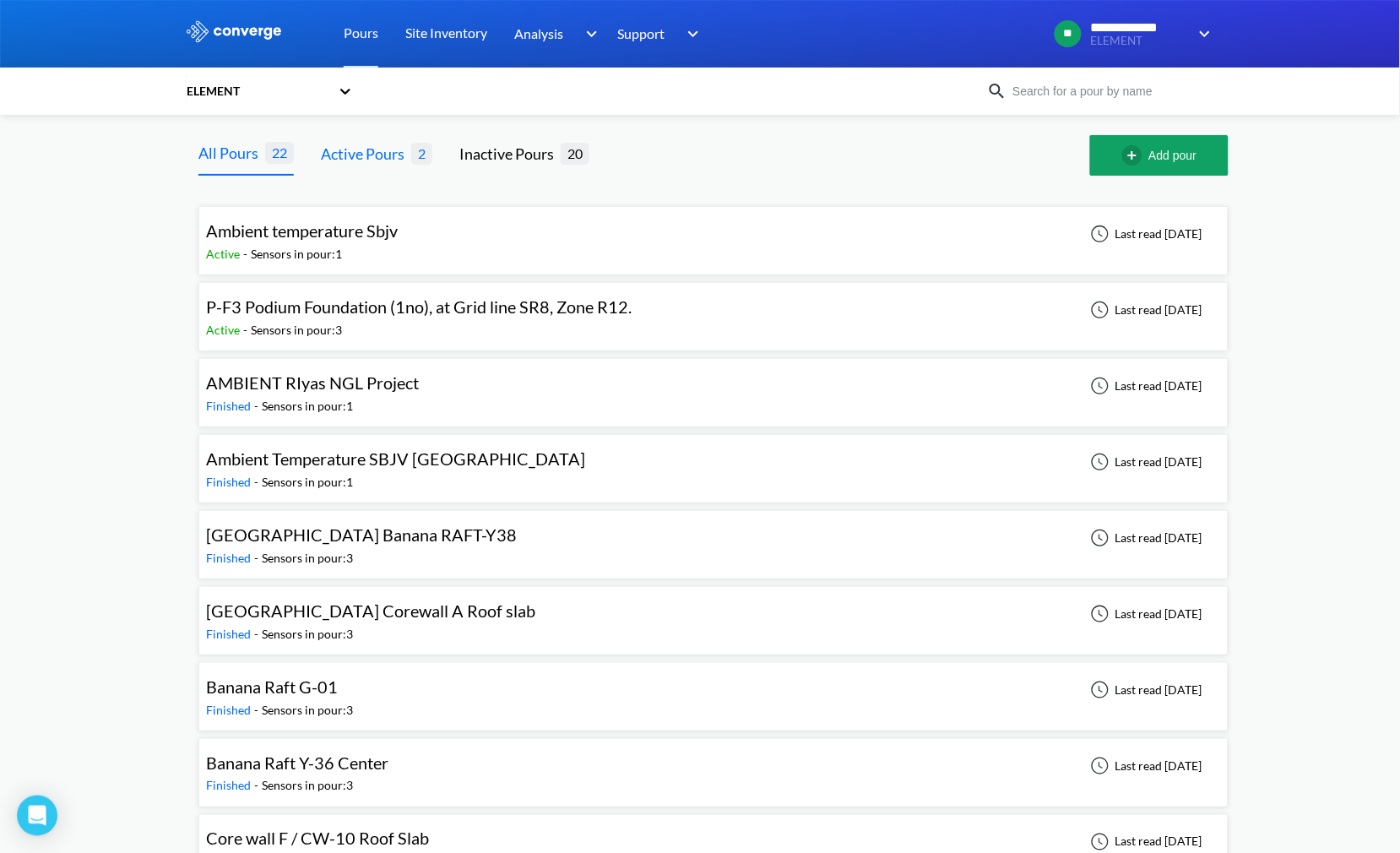
click at [401, 153] on div "Active Pours" at bounding box center [366, 153] width 90 height 24
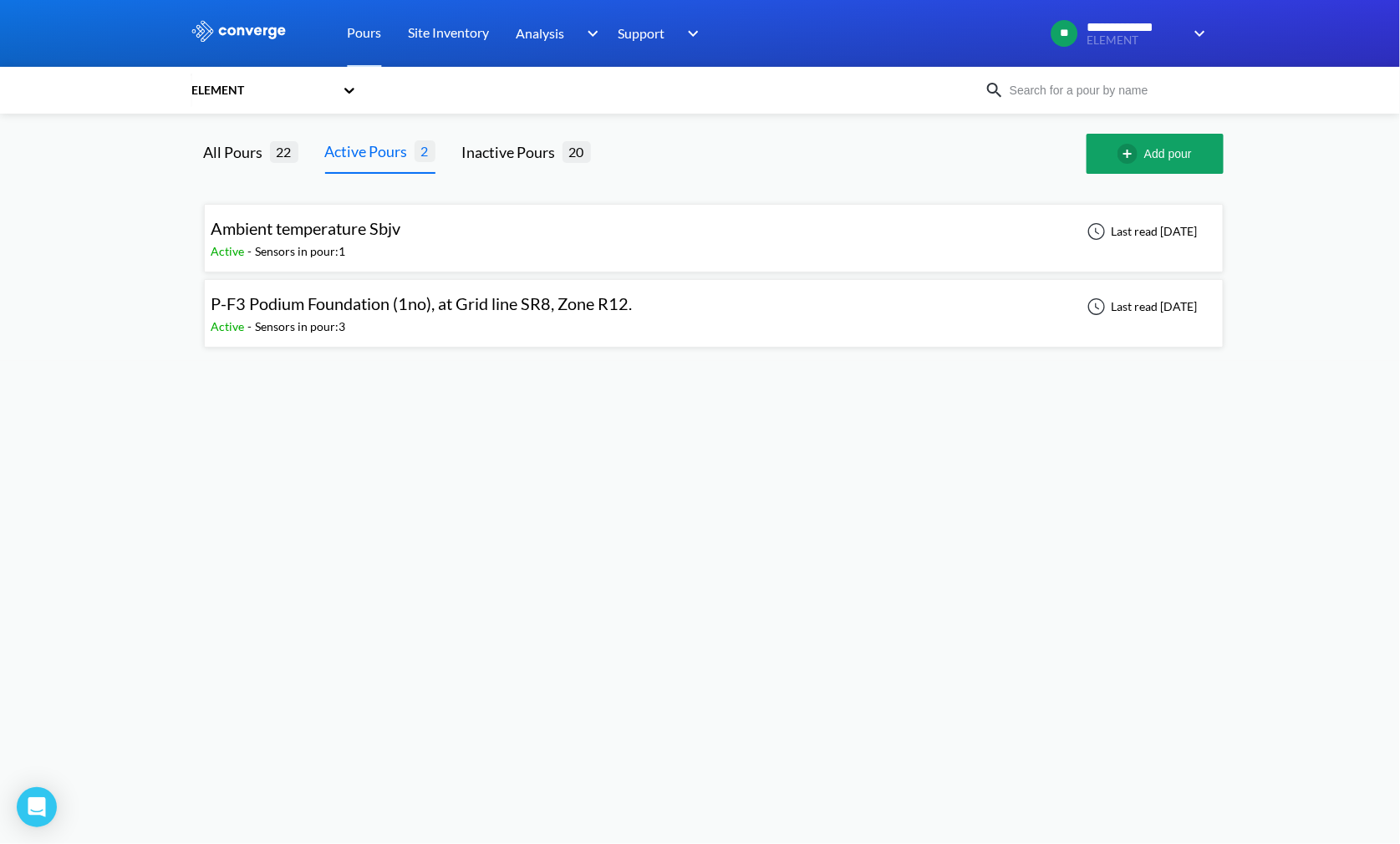
click at [379, 243] on div "Active - Sensors in pour: 1" at bounding box center [310, 251] width 198 height 19
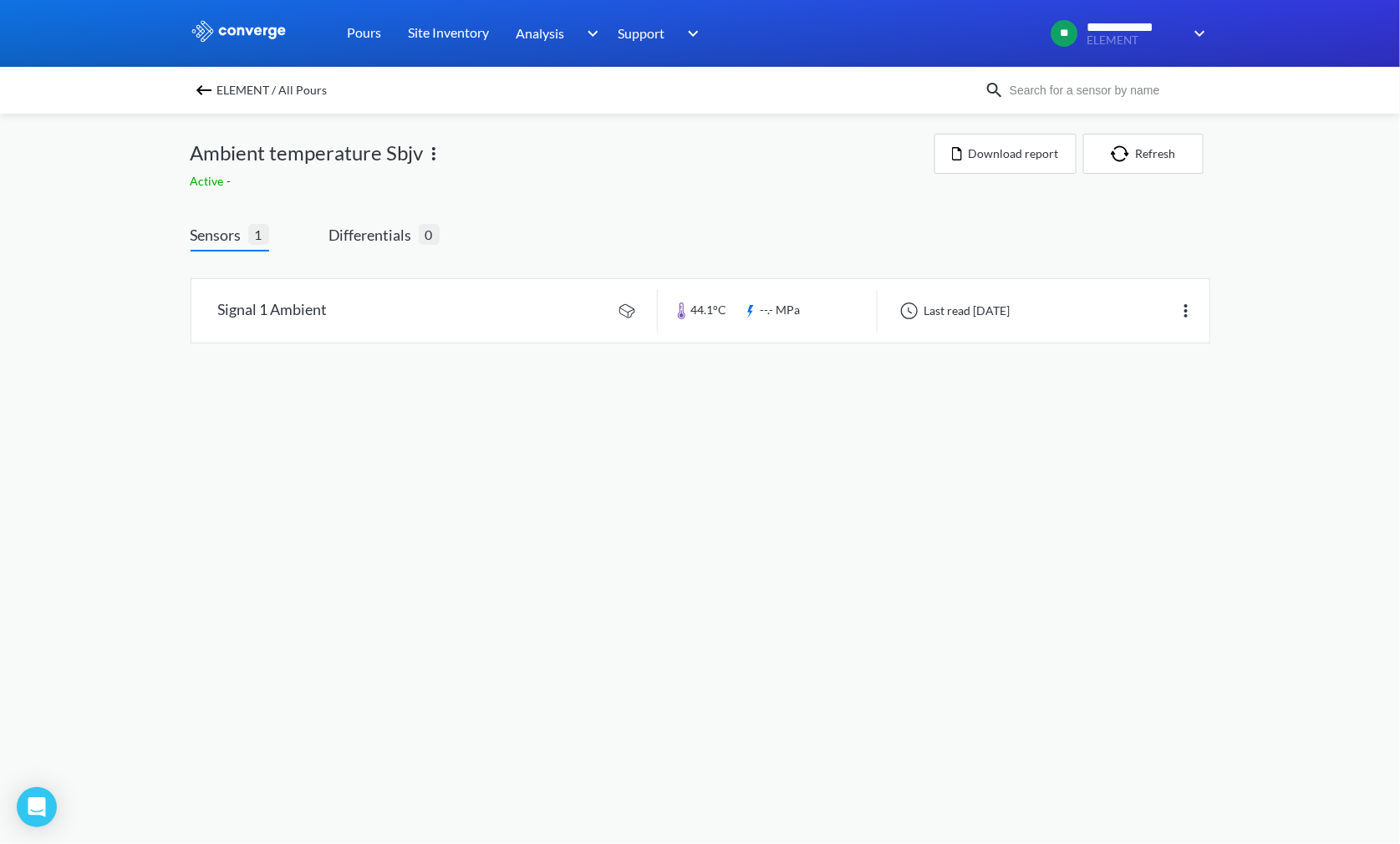
click at [201, 89] on img at bounding box center [204, 90] width 20 height 20
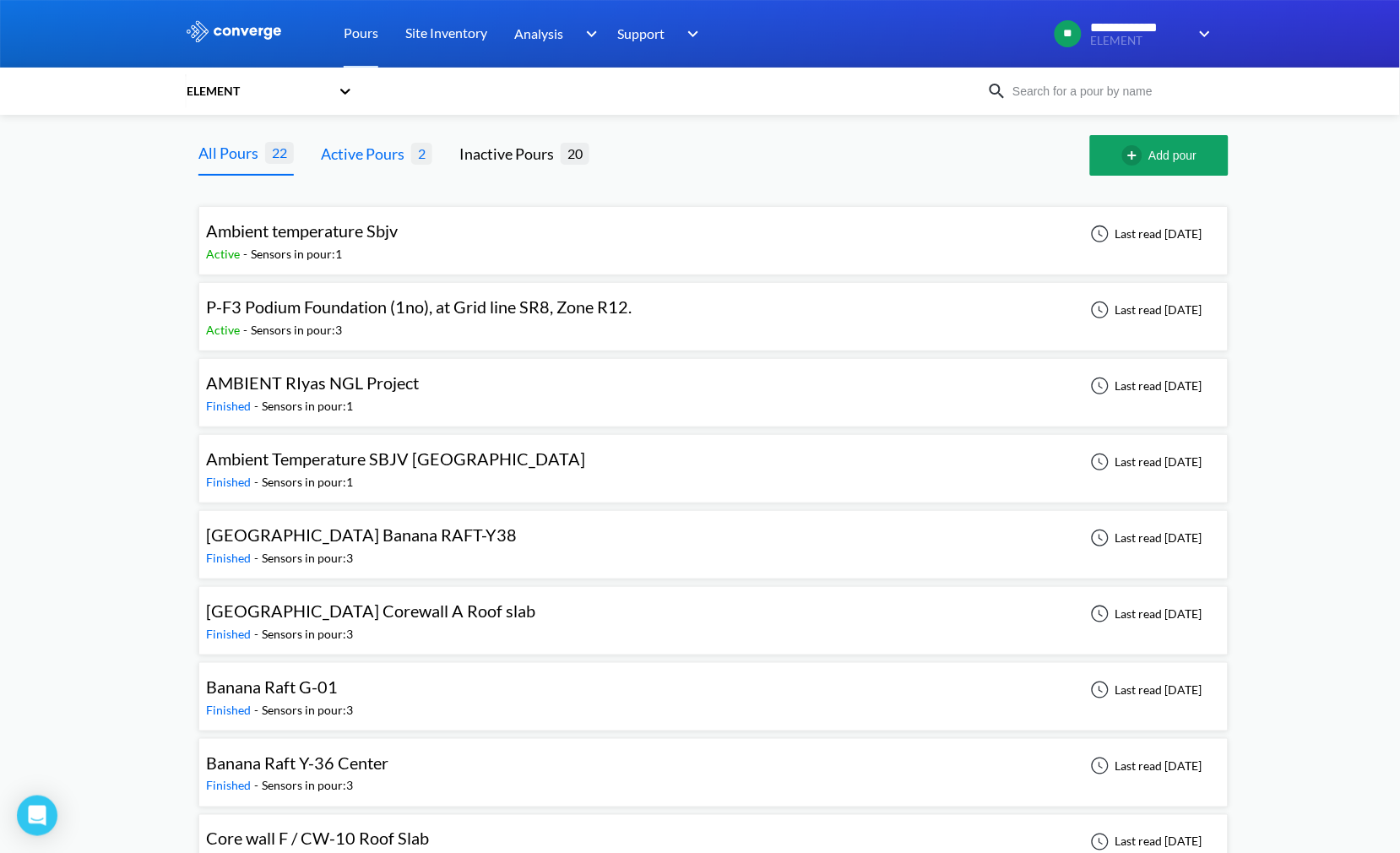
click at [377, 148] on div "Active Pours" at bounding box center [366, 153] width 90 height 24
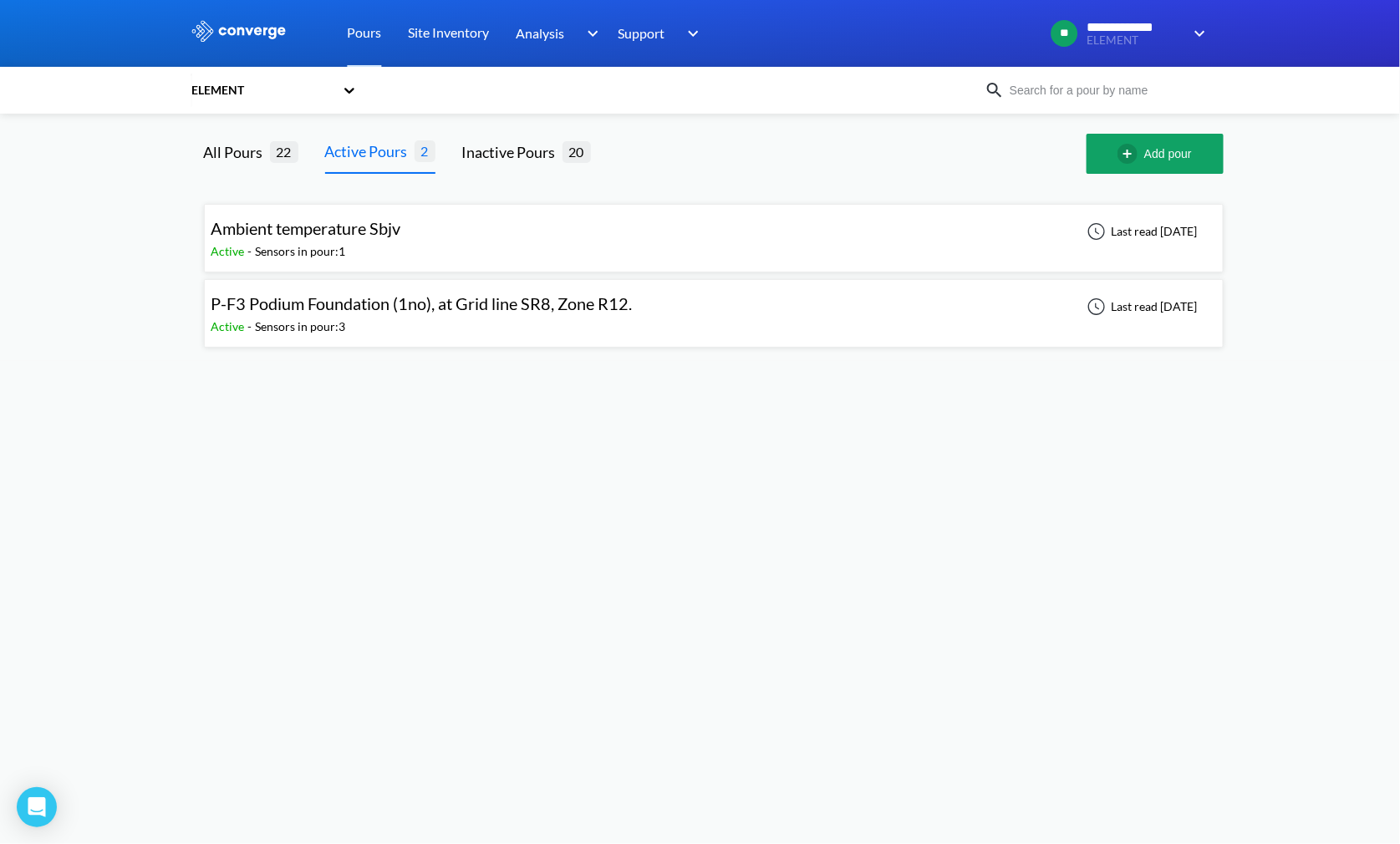
click at [368, 313] on span "P-F3 Podium Foundation (1no), at Grid line SR8, Zone R12." at bounding box center [422, 303] width 421 height 20
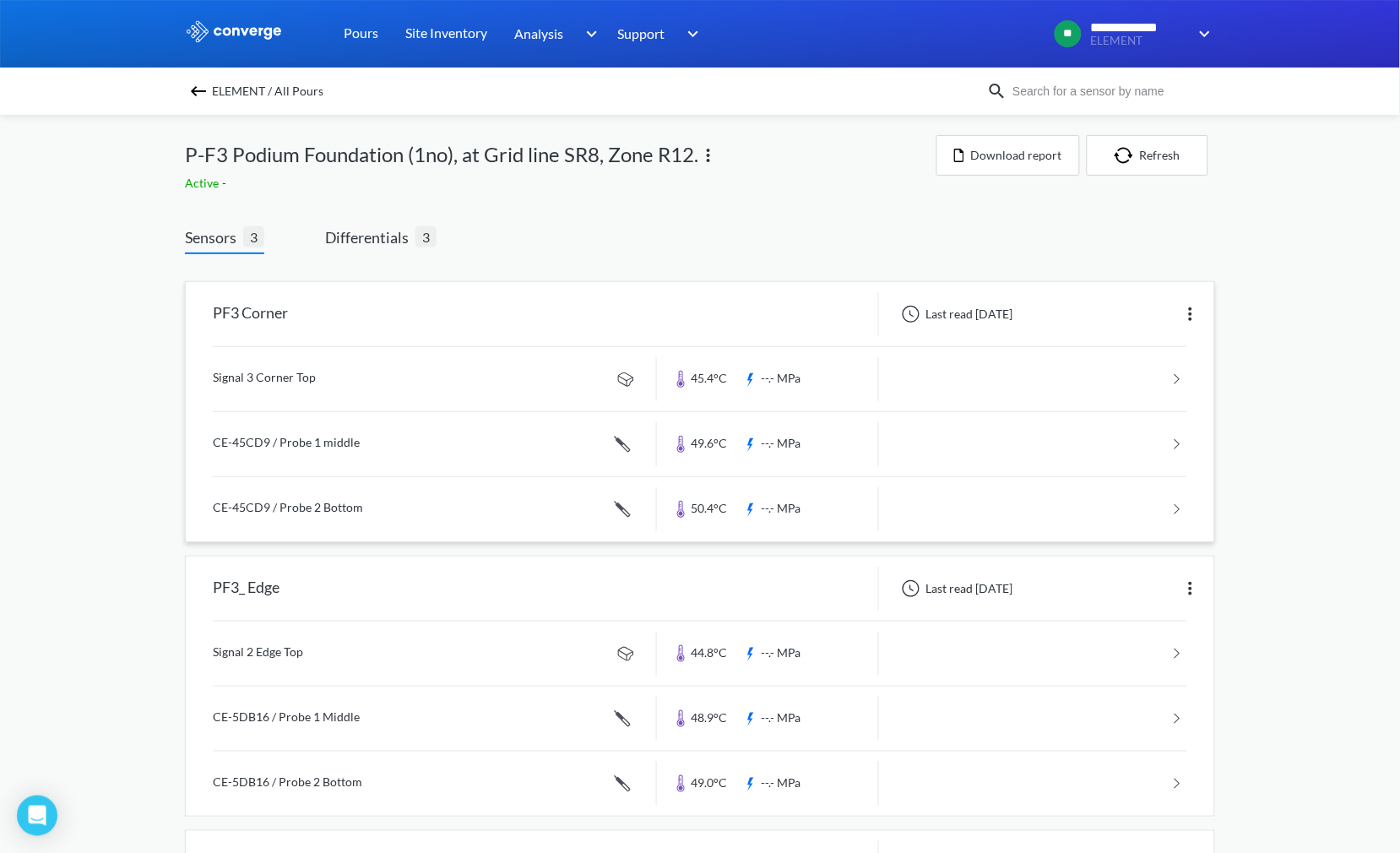
click at [343, 383] on link at bounding box center [700, 379] width 975 height 64
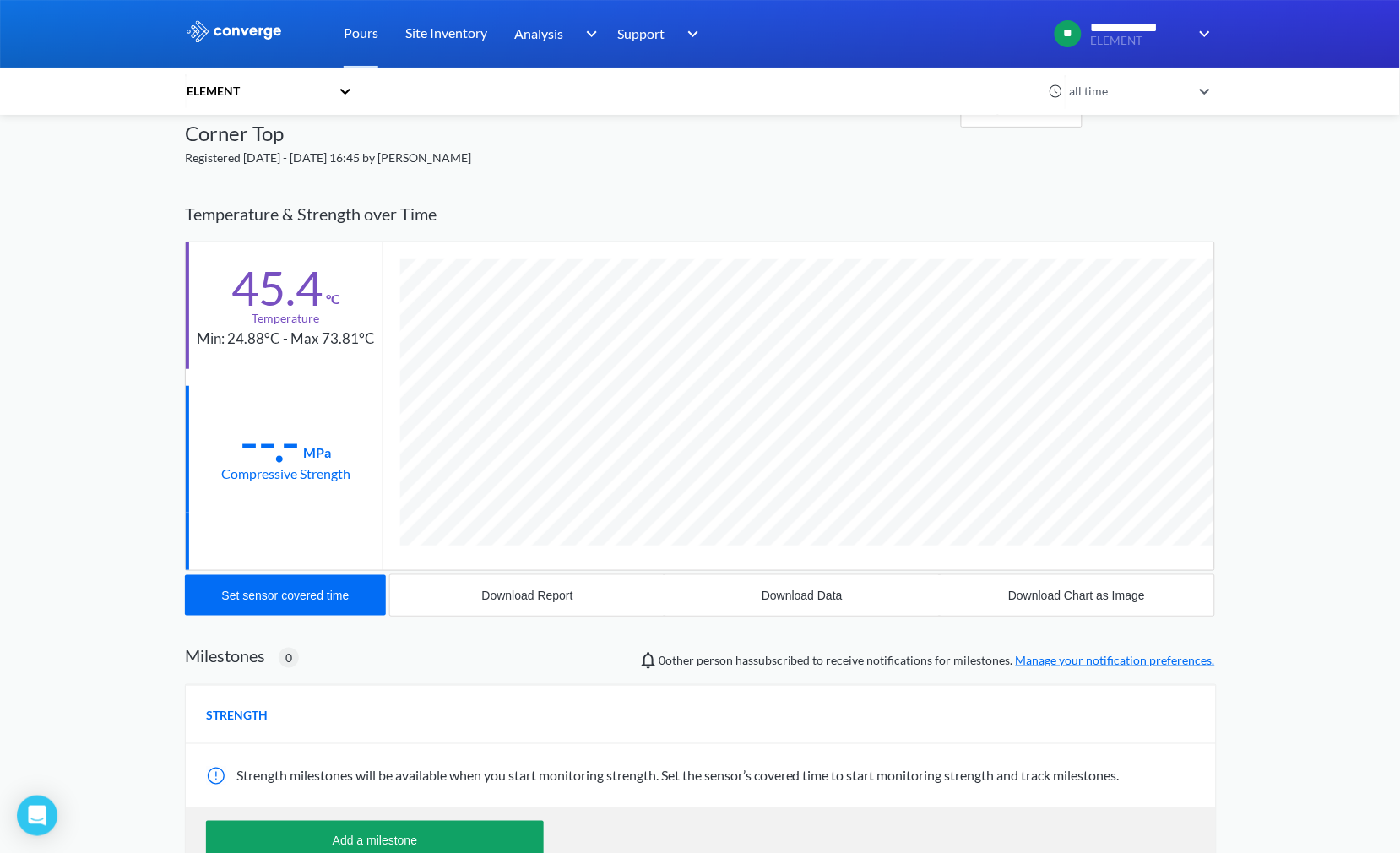
scroll to position [94, 0]
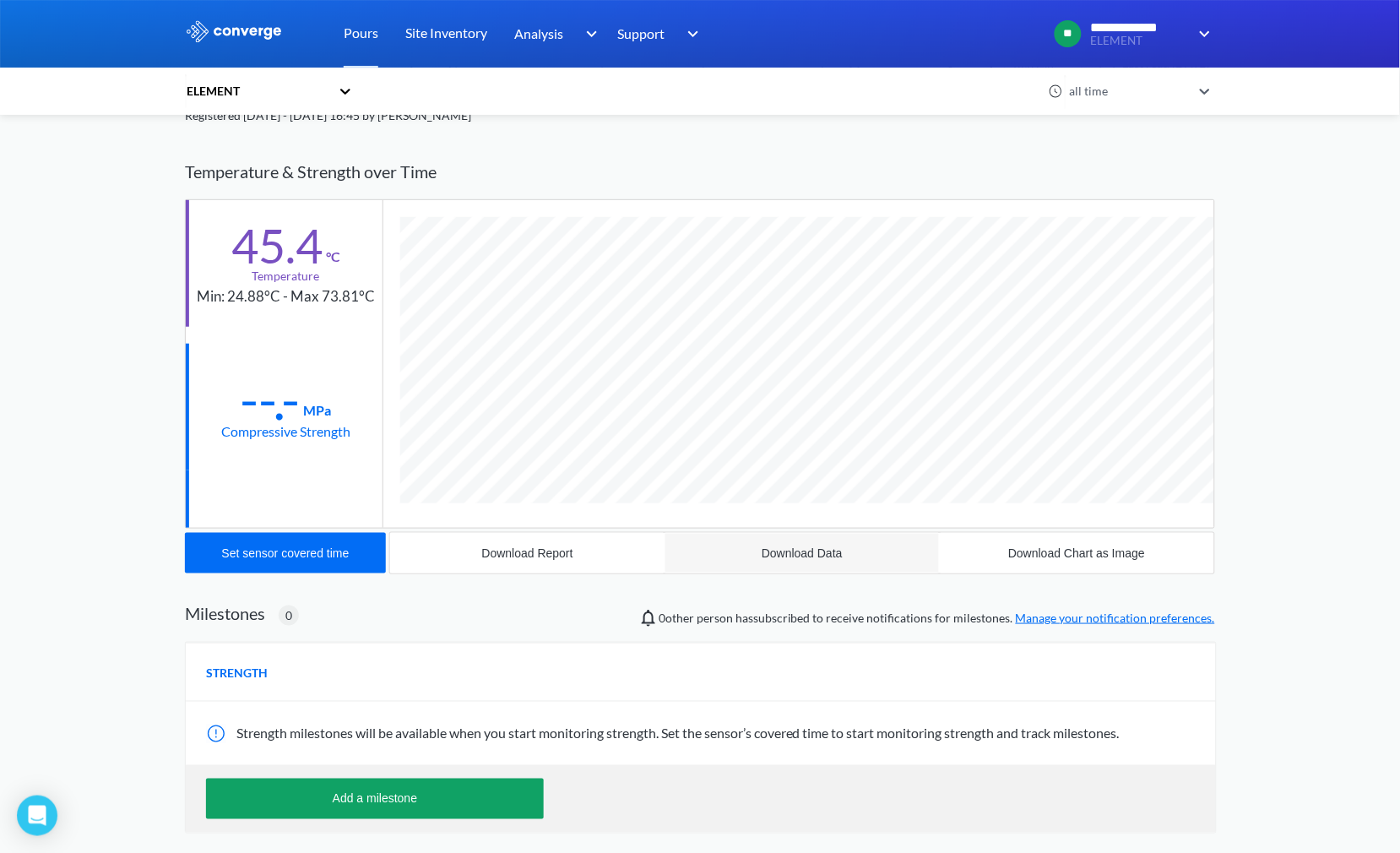
click at [797, 553] on div "Download Data" at bounding box center [803, 553] width 81 height 13
